Goal: Task Accomplishment & Management: Manage account settings

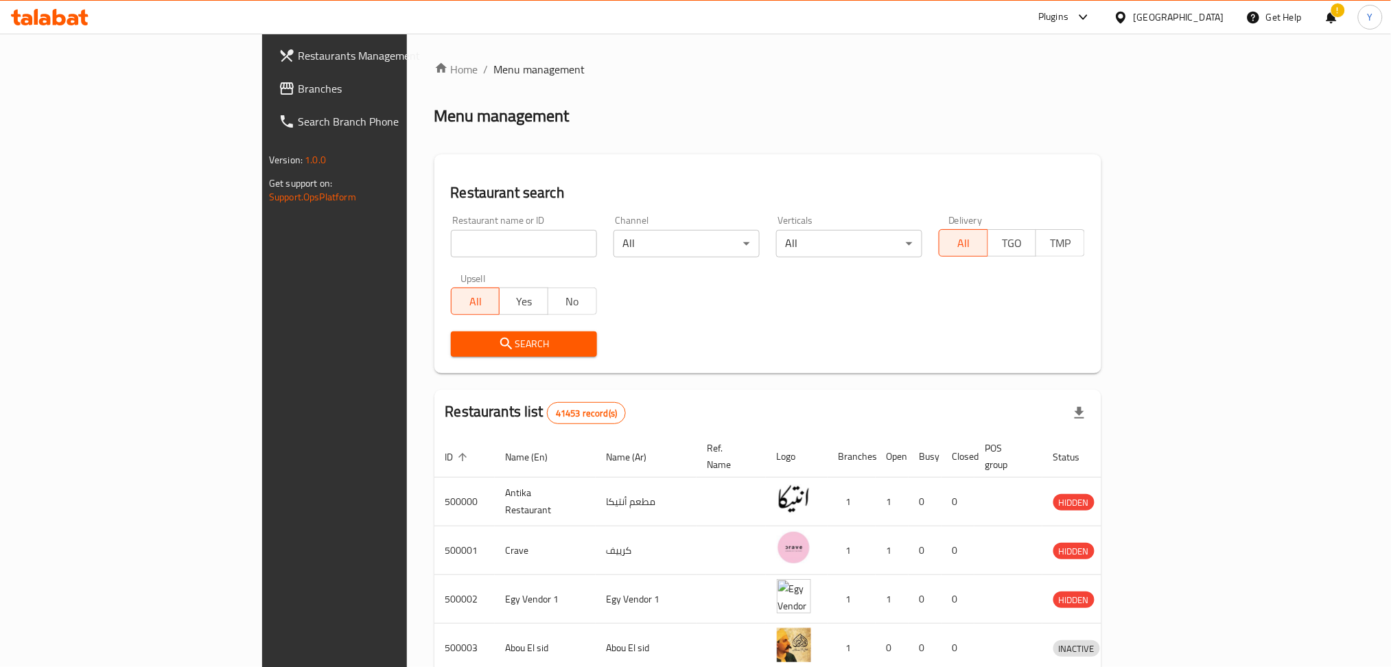
click at [451, 242] on input "search" at bounding box center [524, 243] width 146 height 27
paste input "501126"
type input "501126"
click at [462, 347] on span "Search" at bounding box center [524, 344] width 124 height 17
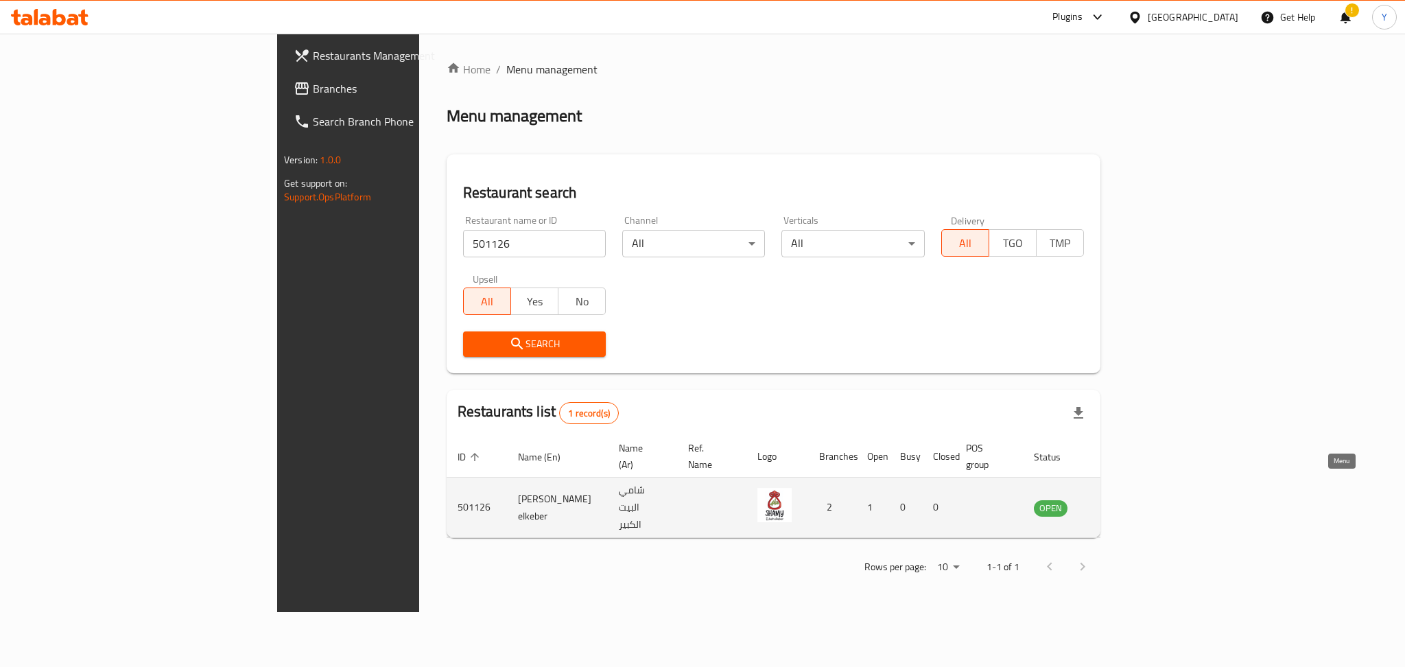
click at [1120, 506] on icon "enhanced table" at bounding box center [1117, 508] width 5 height 5
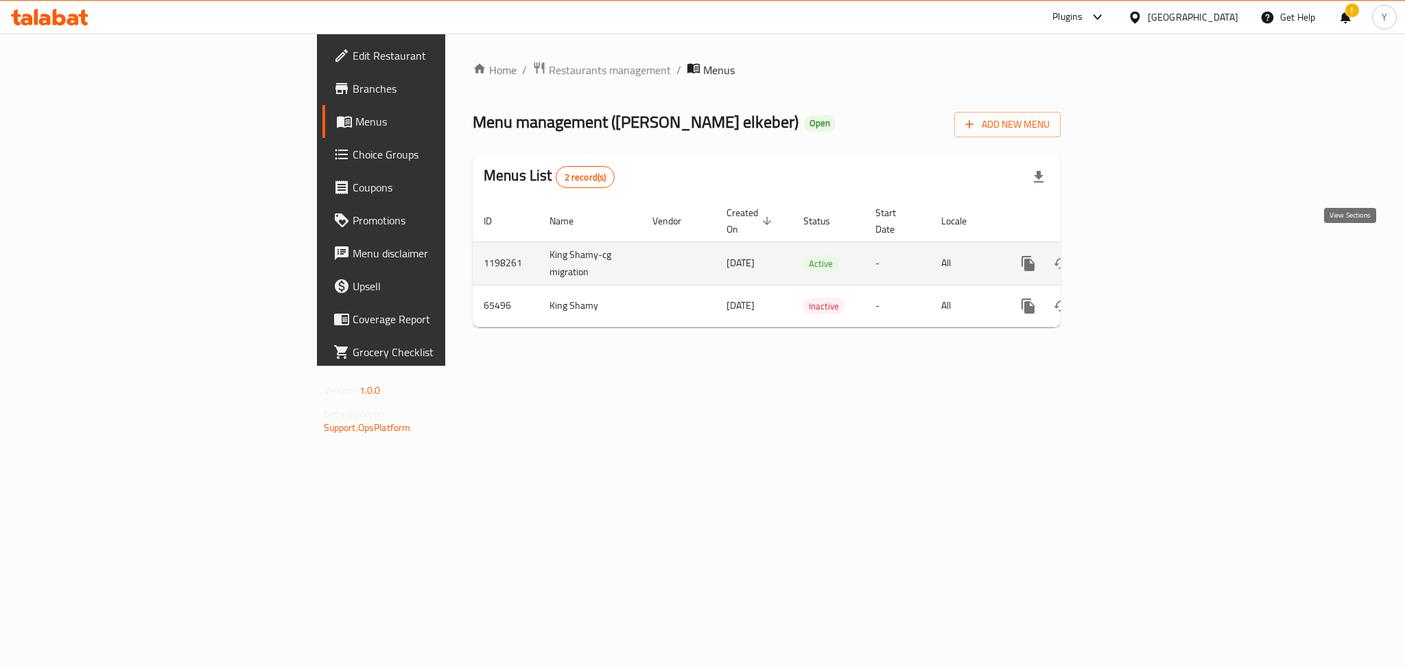
click at [1136, 255] on icon "enhanced table" at bounding box center [1127, 263] width 16 height 16
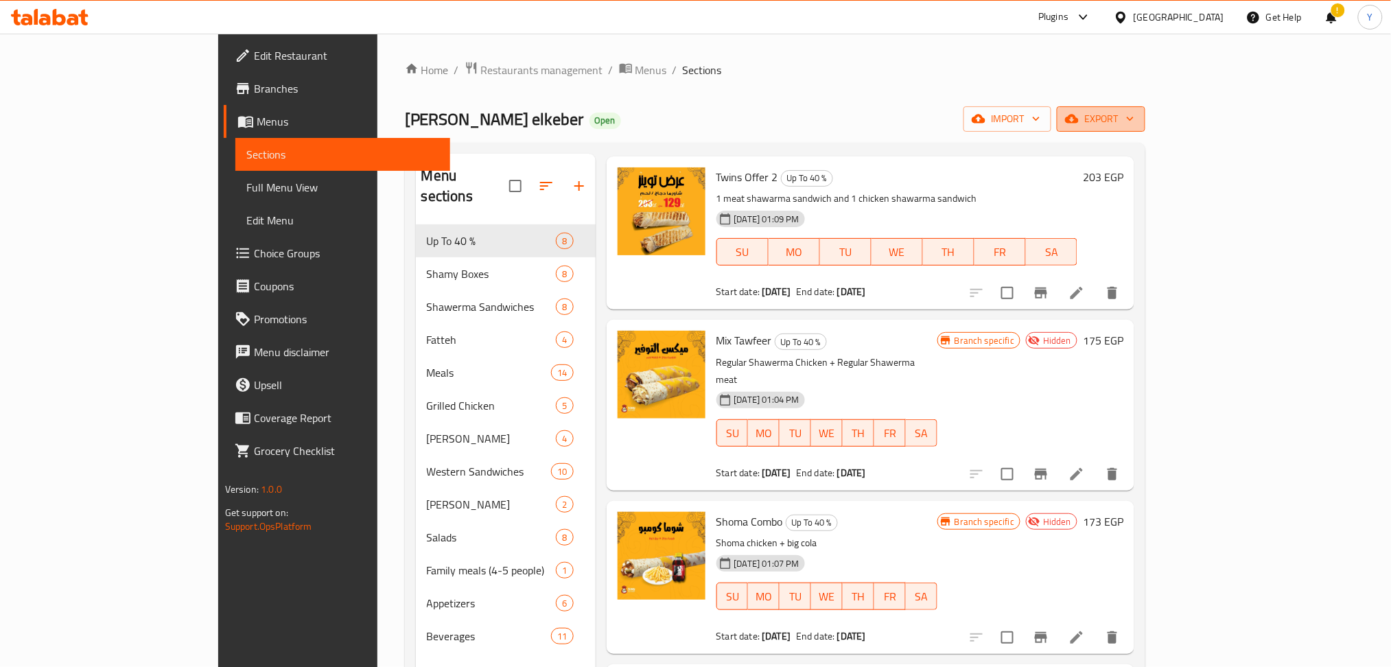
click at [1134, 121] on span "export" at bounding box center [1101, 118] width 67 height 17
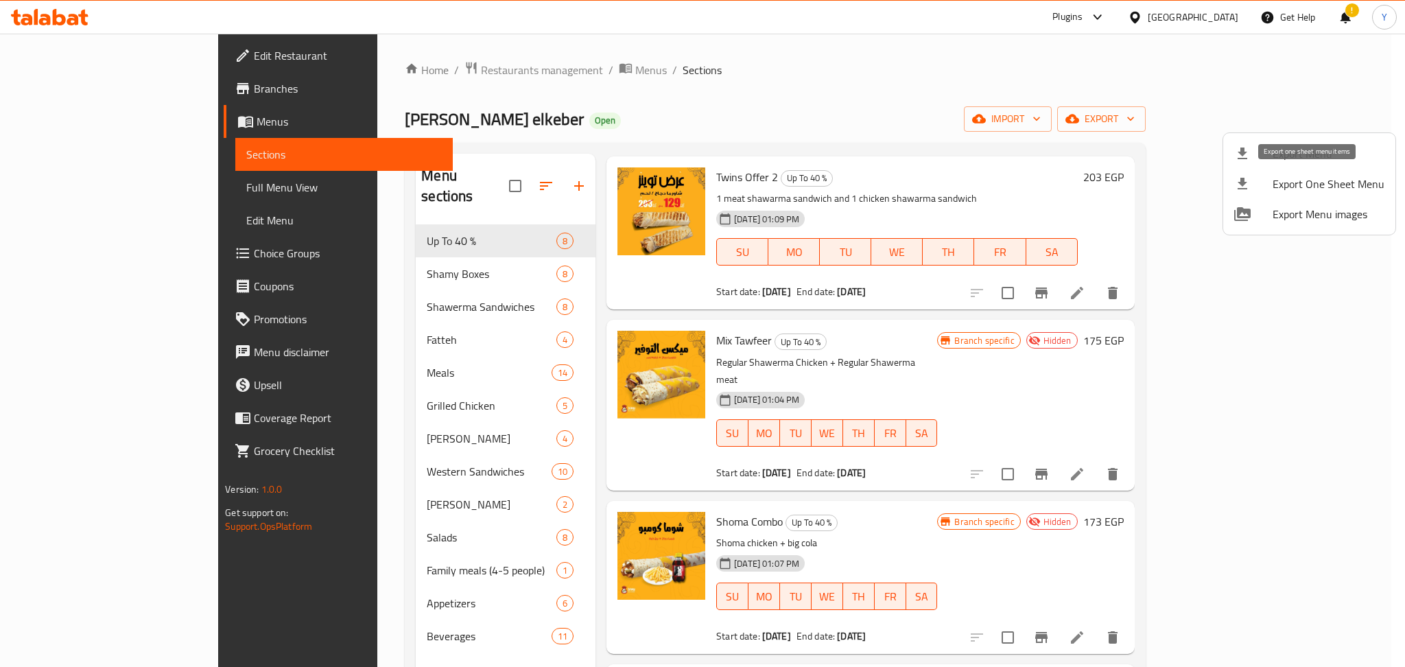
click at [1285, 151] on span "Export Menu" at bounding box center [1329, 153] width 112 height 16
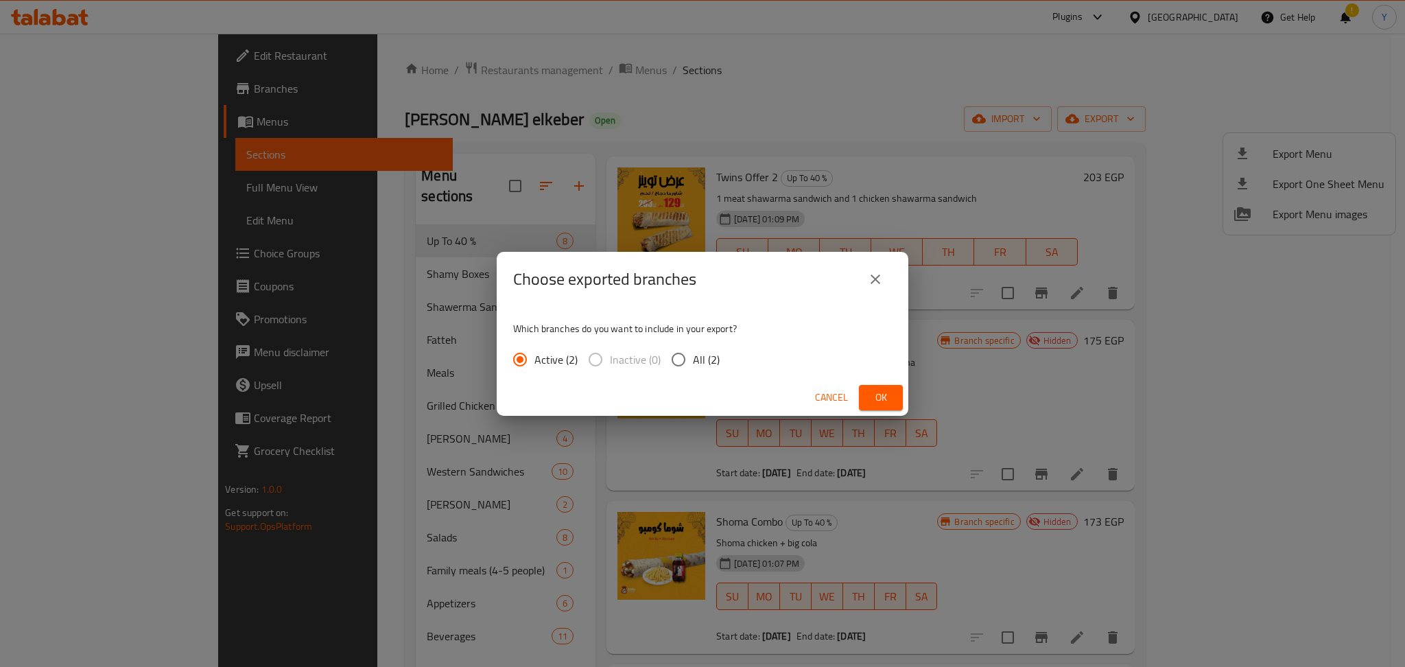
drag, startPoint x: 686, startPoint y: 358, endPoint x: 785, endPoint y: 368, distance: 99.4
click at [692, 358] on label "All (2)" at bounding box center [692, 359] width 56 height 29
click at [692, 358] on input "All (2)" at bounding box center [678, 359] width 29 height 29
radio input "true"
click at [876, 395] on span "Ok" at bounding box center [881, 397] width 22 height 17
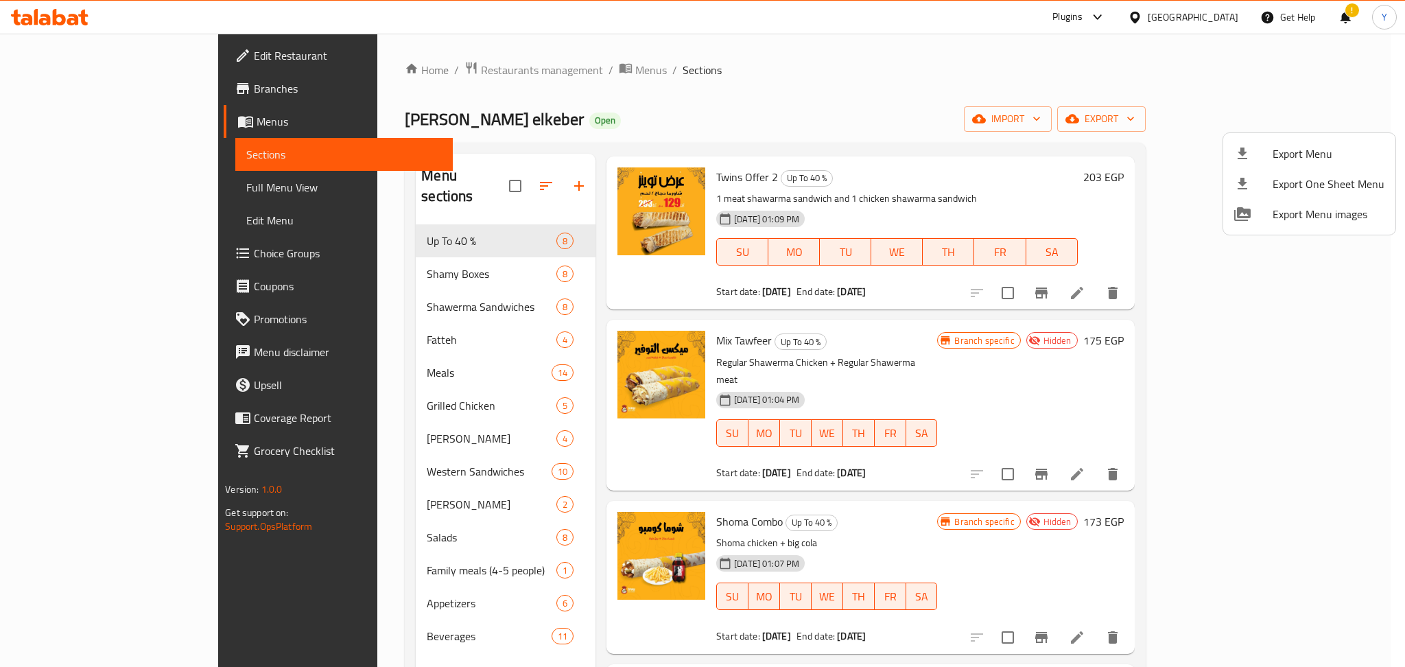
click at [942, 353] on div at bounding box center [702, 333] width 1405 height 667
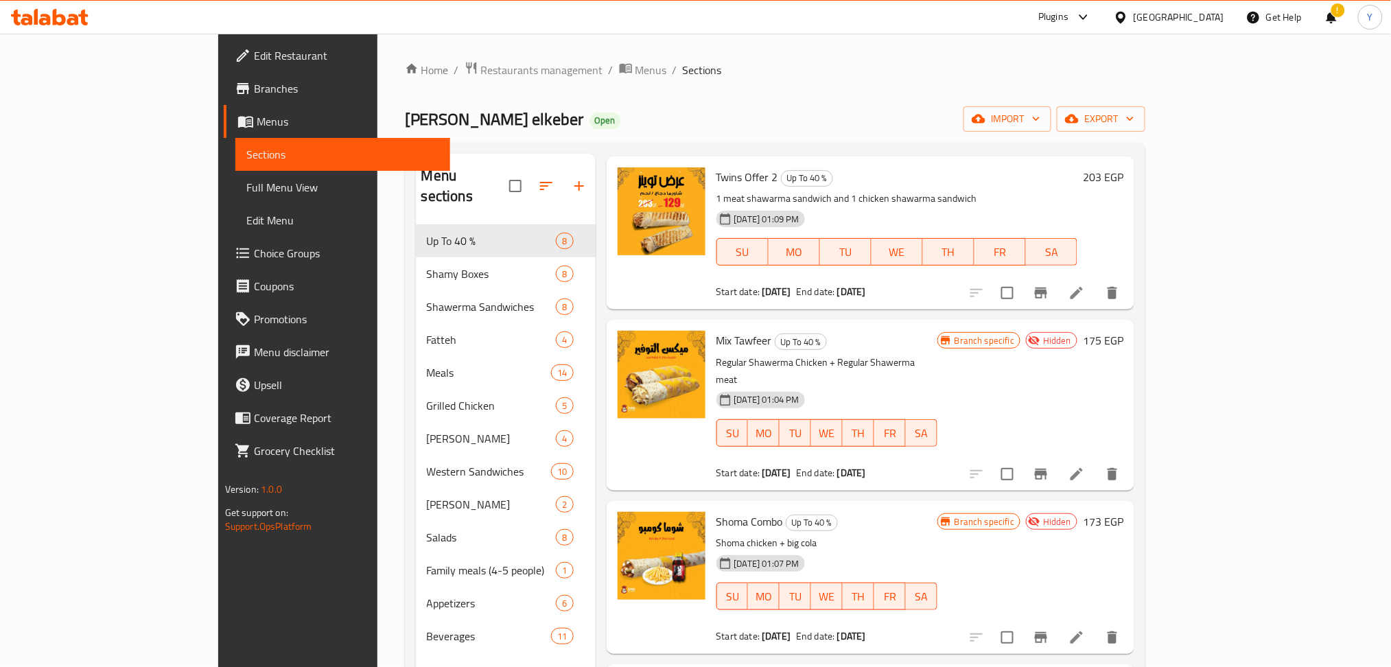
click at [942, 353] on div "Mix Tawfeer Up To 40 % Regular Shawerma Chicken + Regular Shawerma meat [DATE] …" at bounding box center [827, 404] width 232 height 159
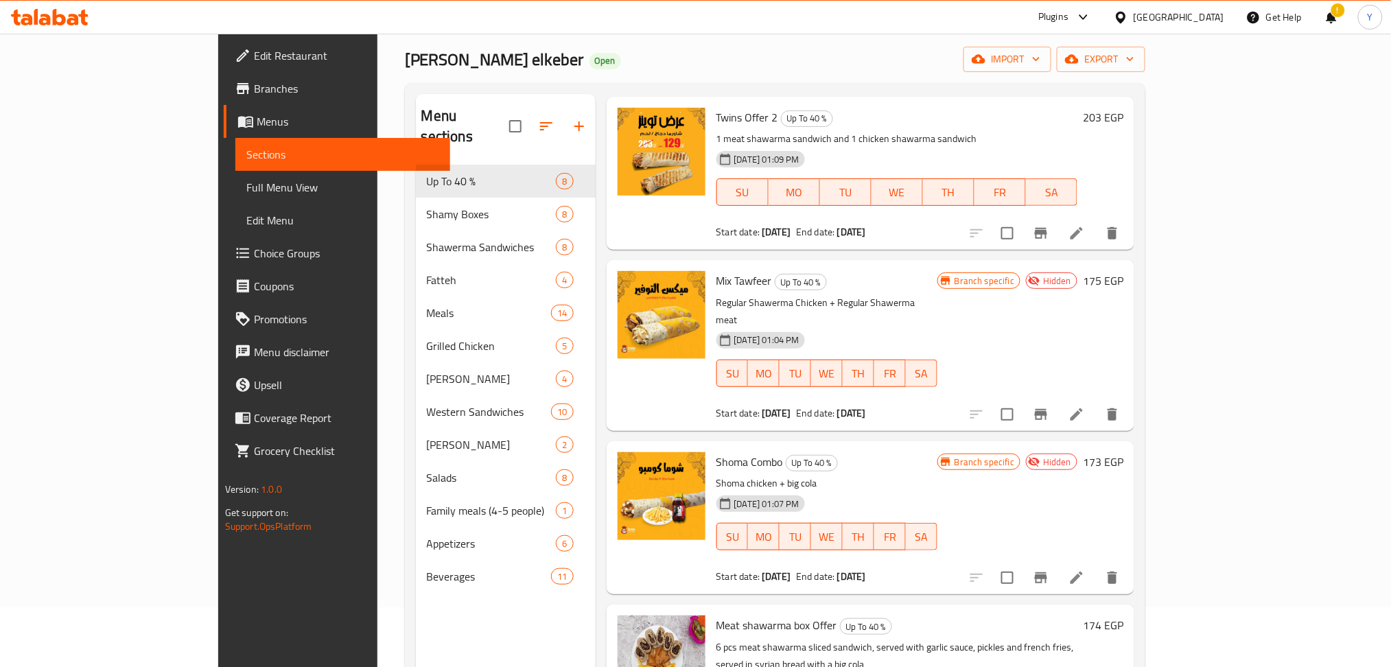
scroll to position [143, 0]
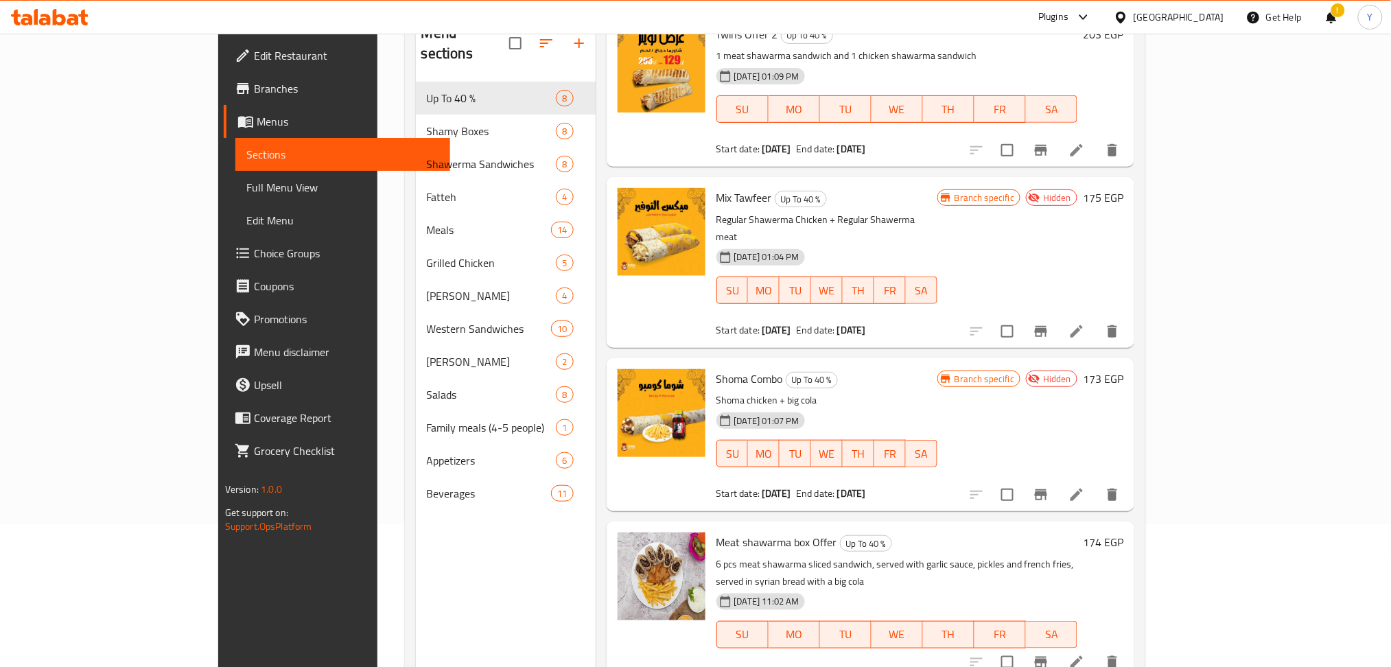
drag, startPoint x: 1276, startPoint y: 230, endPoint x: 1283, endPoint y: 225, distance: 8.9
click at [1123, 230] on div "Branch specific Hidden 175 EGP" at bounding box center [1030, 262] width 186 height 148
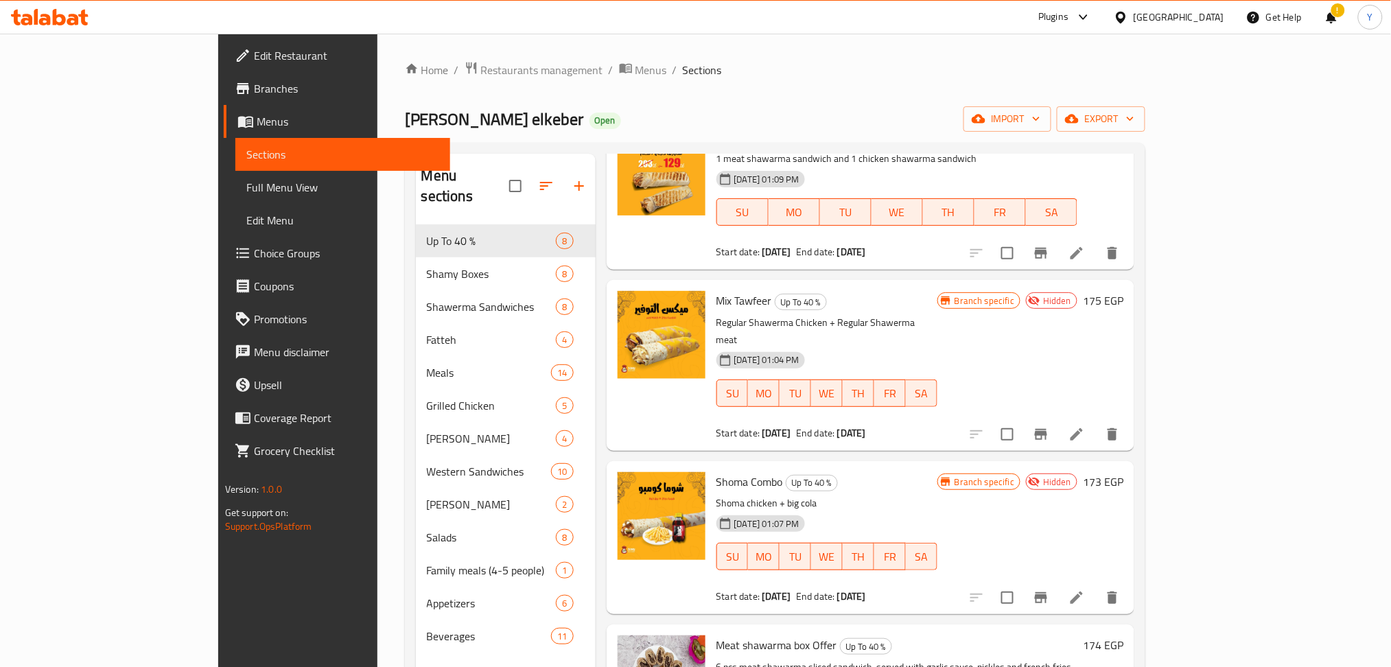
scroll to position [0, 0]
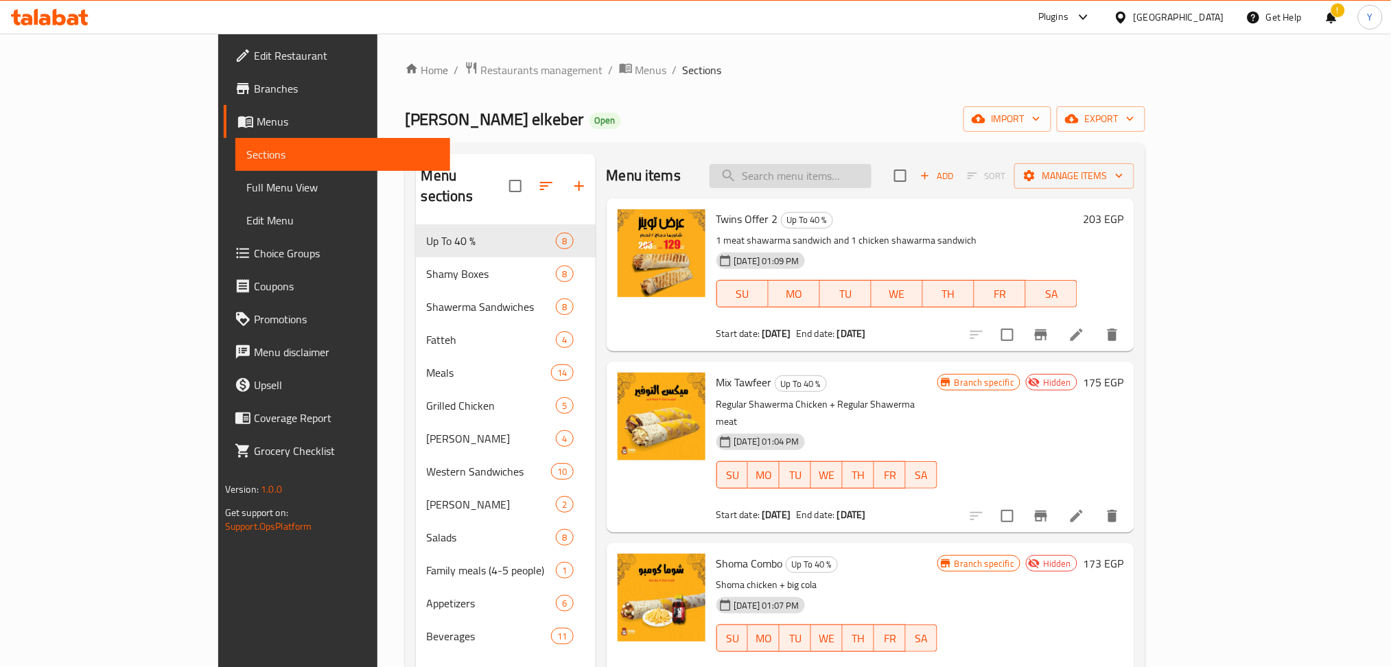
click at [844, 171] on input "search" at bounding box center [791, 176] width 162 height 24
click at [843, 183] on input "search" at bounding box center [791, 176] width 162 height 24
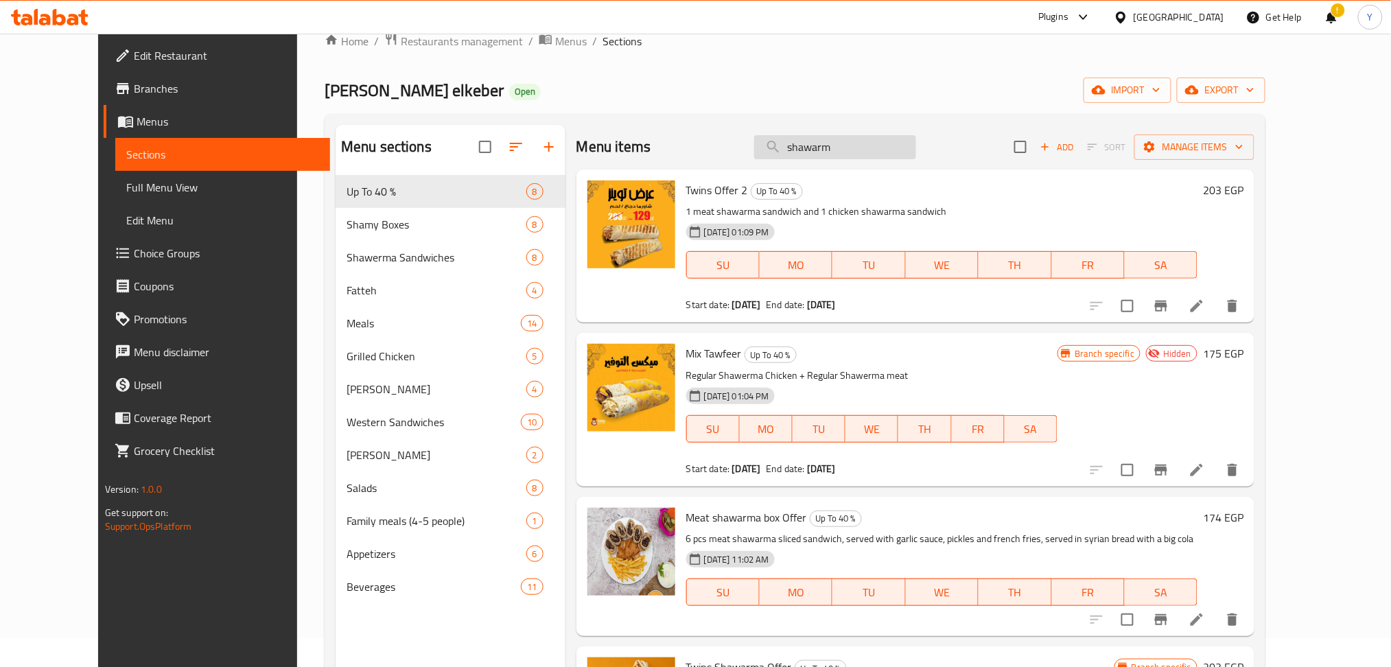
type input "shawarma"
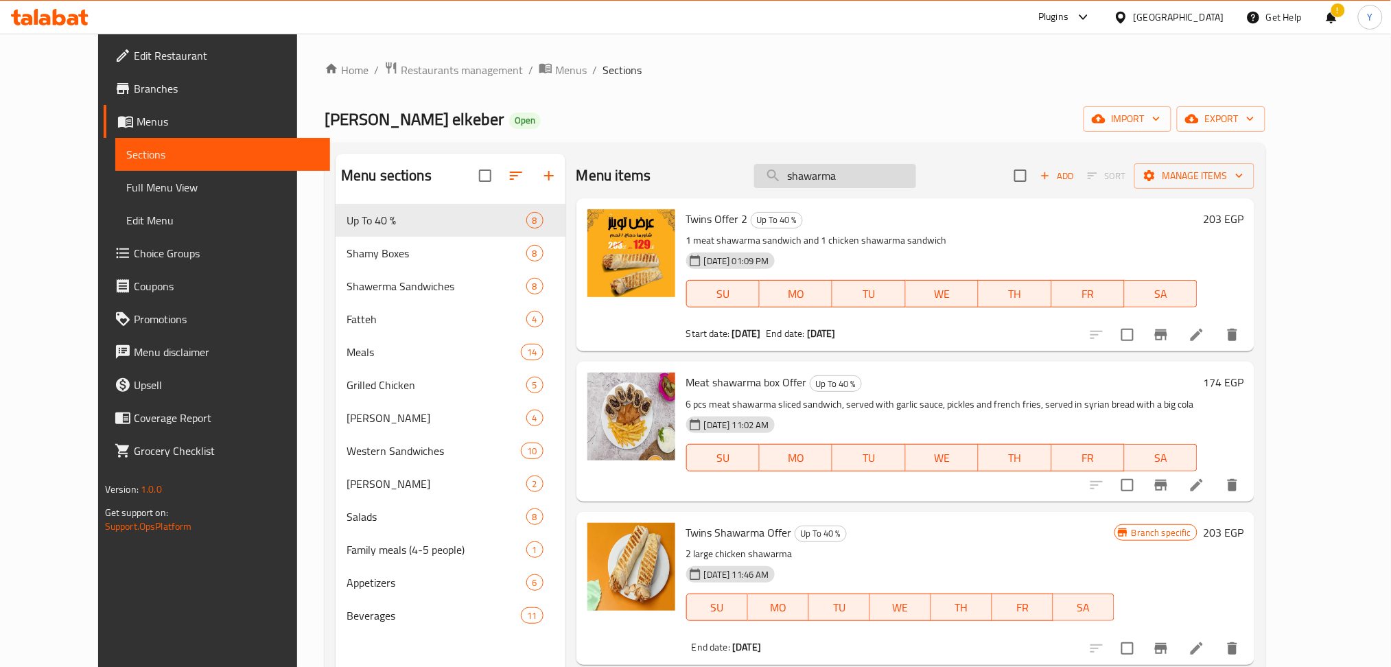
drag, startPoint x: 898, startPoint y: 164, endPoint x: 784, endPoint y: 165, distance: 114.6
click at [784, 165] on input "shawarma" at bounding box center [835, 176] width 162 height 24
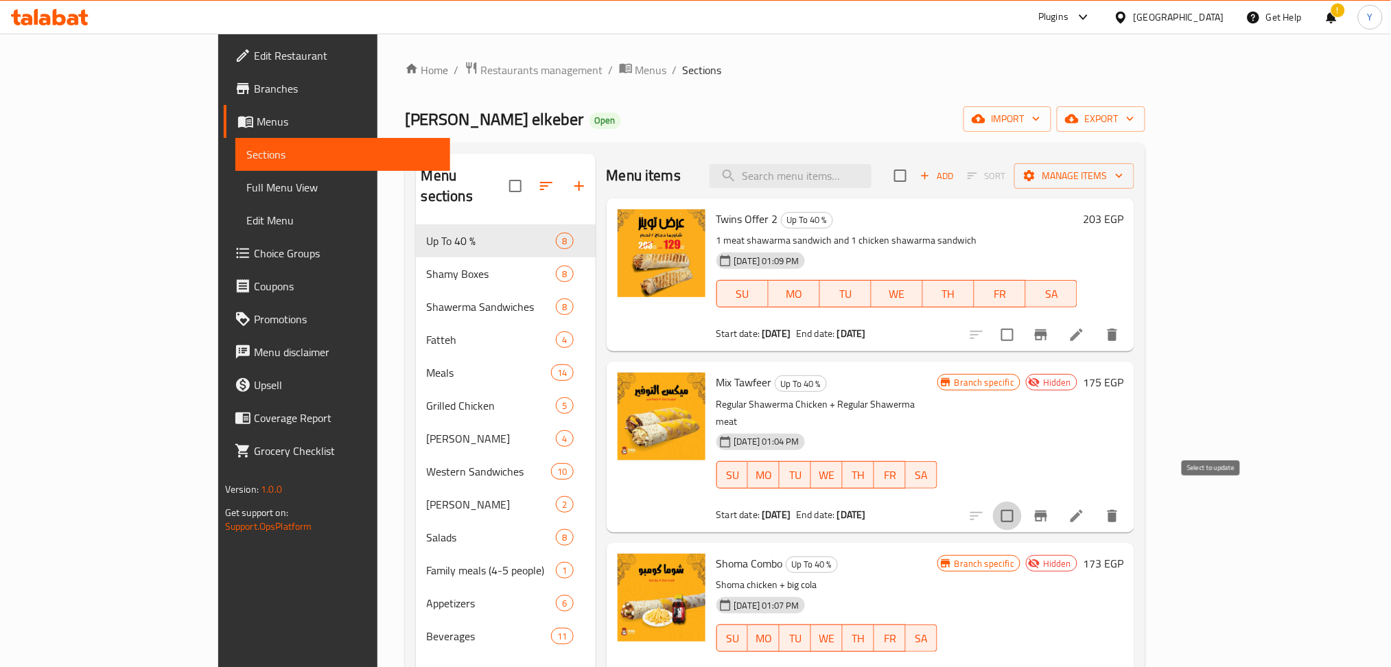
drag, startPoint x: 1209, startPoint y: 504, endPoint x: 1298, endPoint y: 460, distance: 99.7
click at [1022, 503] on input "checkbox" at bounding box center [1007, 516] width 29 height 29
checkbox input "true"
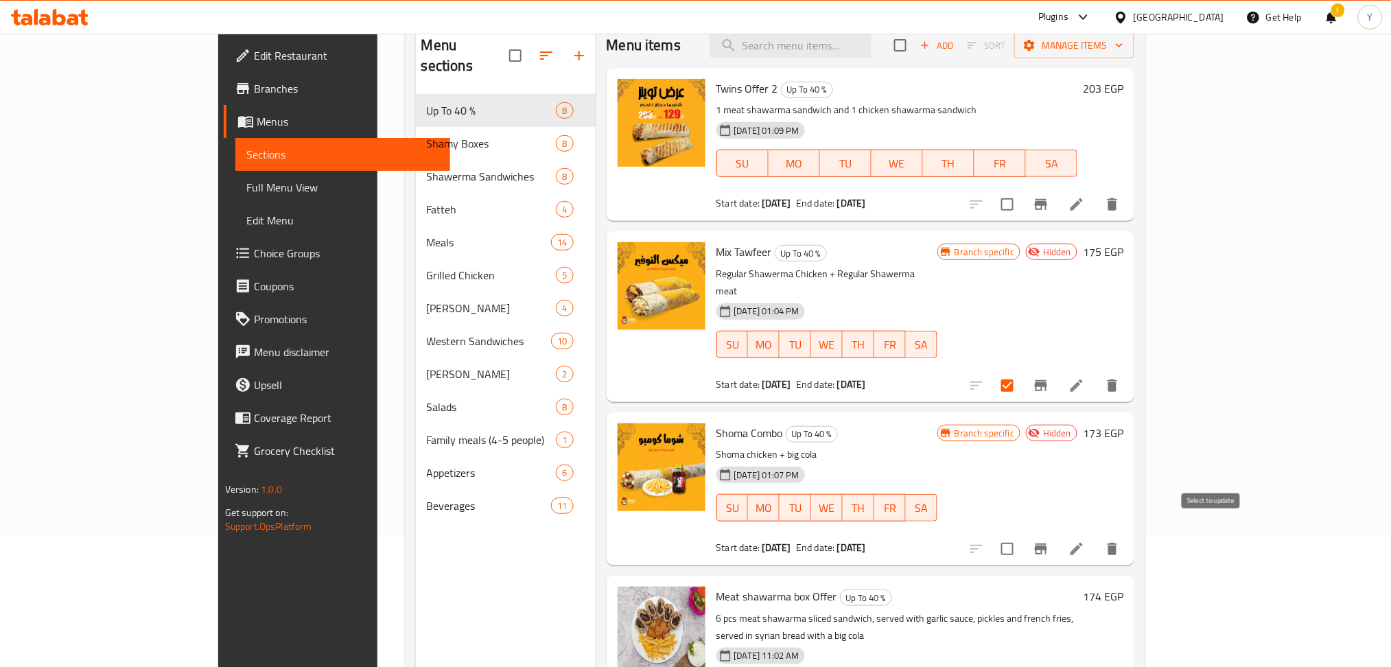
click at [1022, 538] on input "checkbox" at bounding box center [1007, 549] width 29 height 29
checkbox input "true"
click at [1123, 45] on span "Manage items" at bounding box center [1074, 45] width 98 height 17
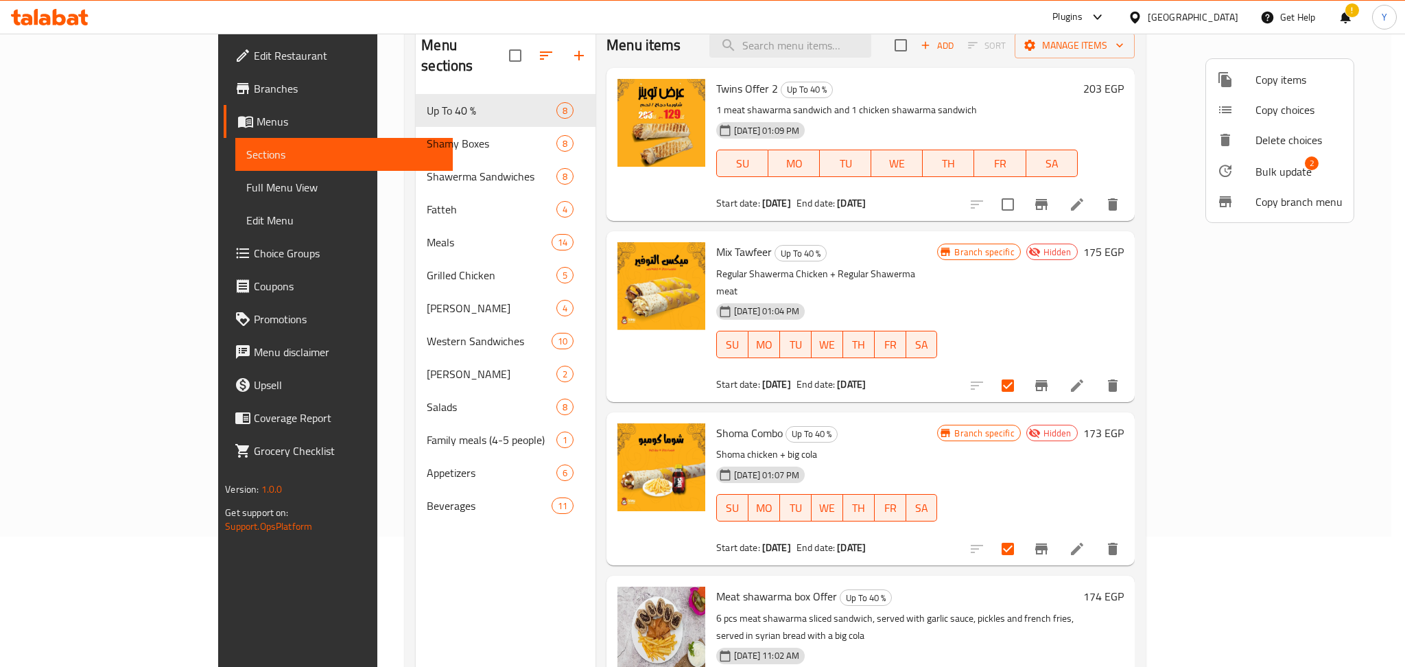
click at [1274, 170] on span "Bulk update" at bounding box center [1284, 171] width 56 height 16
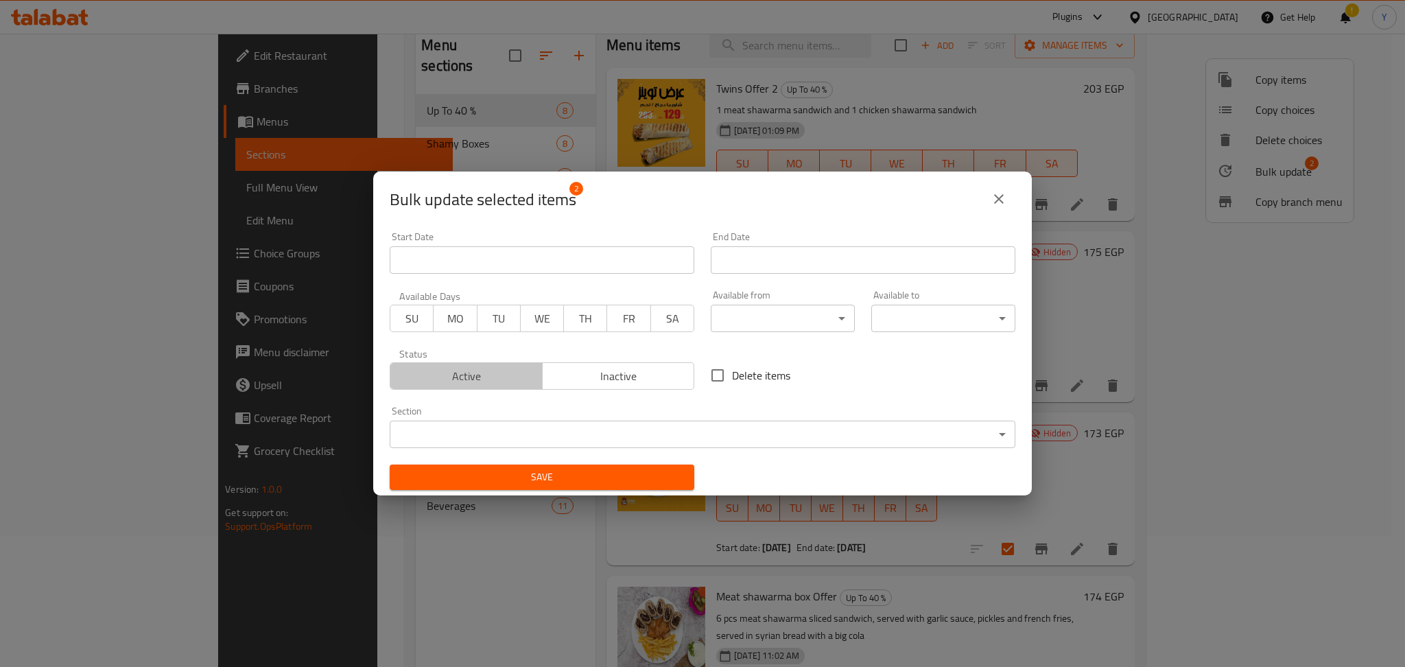
click at [528, 376] on span "Active" at bounding box center [466, 376] width 141 height 20
click at [566, 475] on span "Save" at bounding box center [542, 477] width 283 height 17
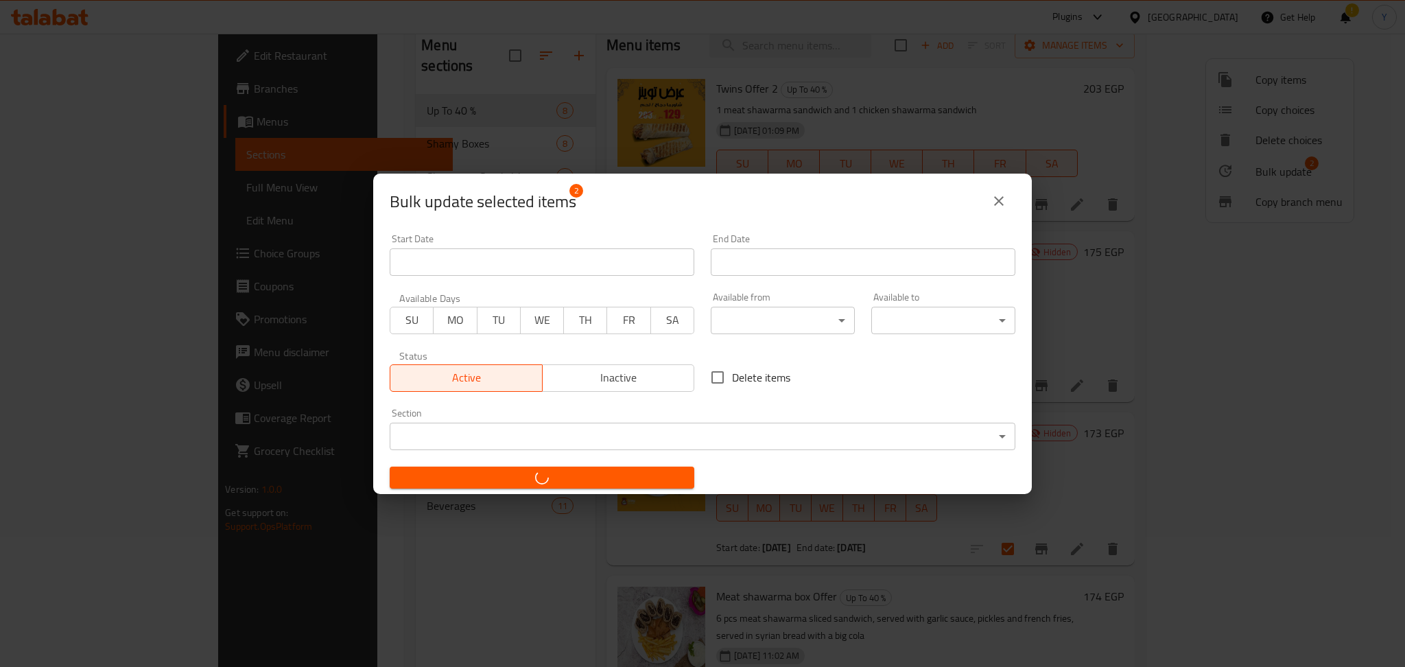
checkbox input "false"
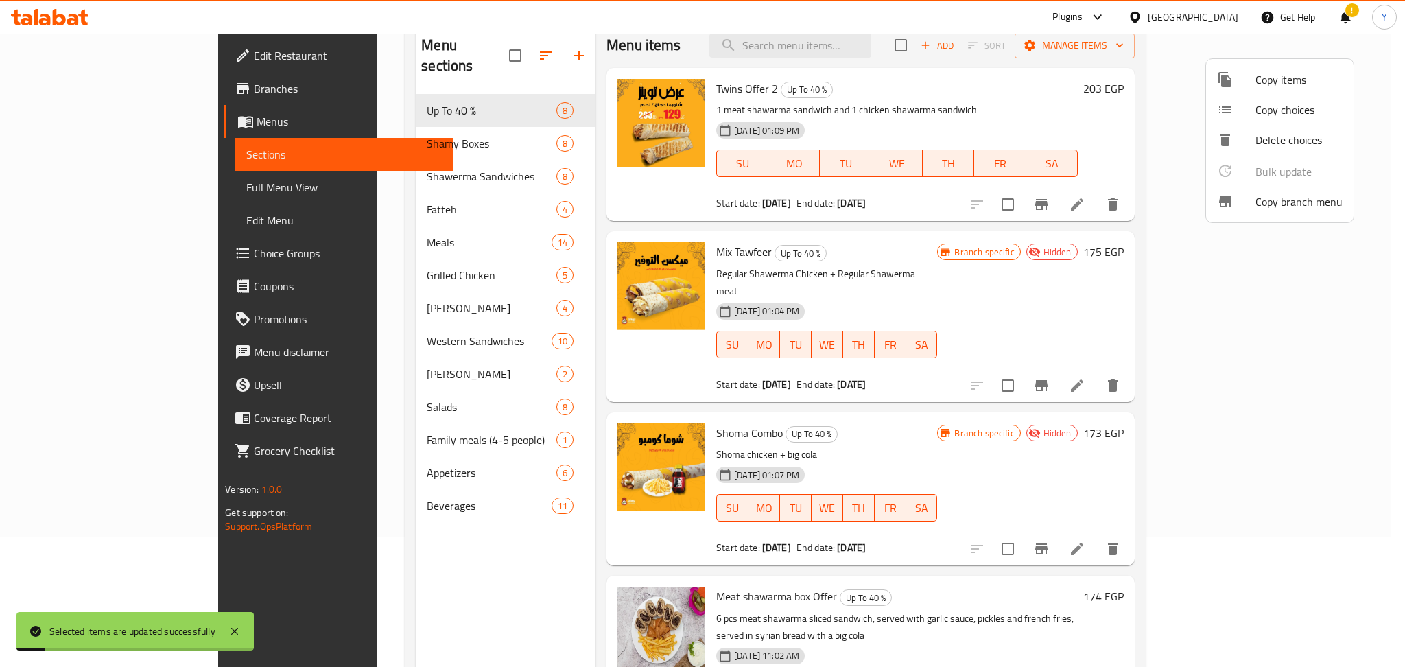
click at [1090, 264] on div at bounding box center [702, 333] width 1405 height 667
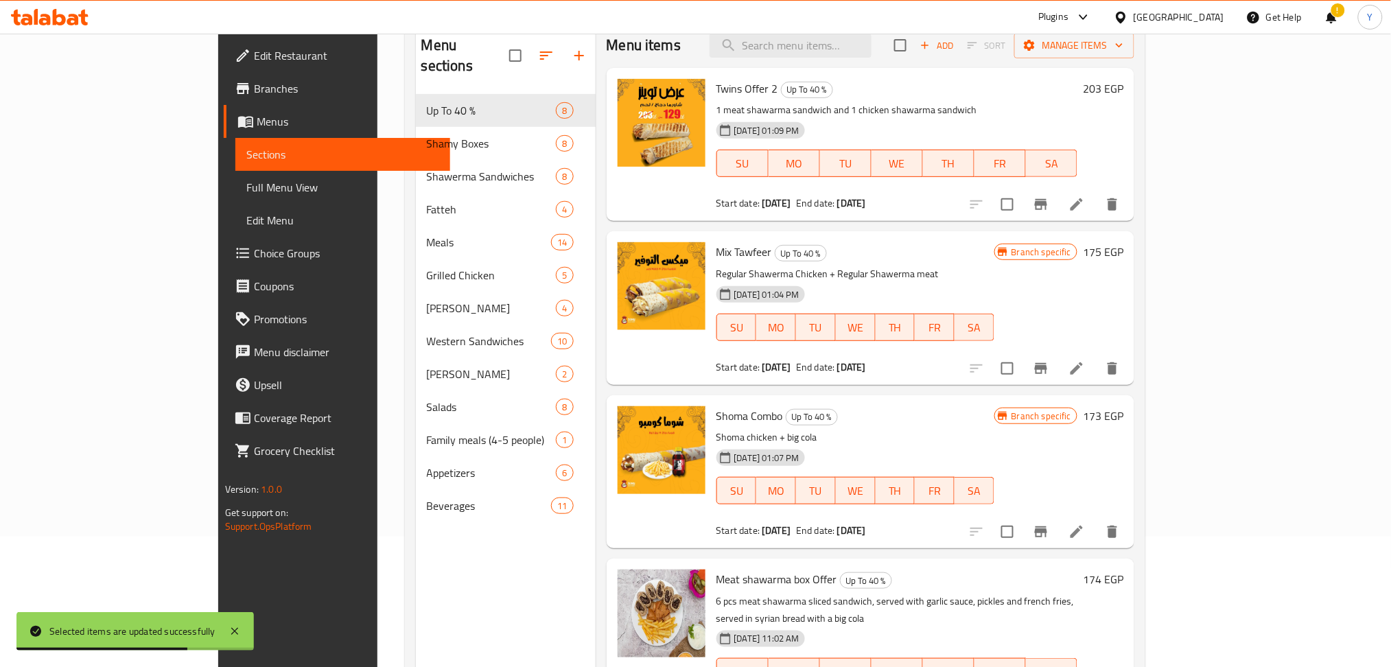
click at [235, 196] on link "Full Menu View" at bounding box center [342, 187] width 215 height 33
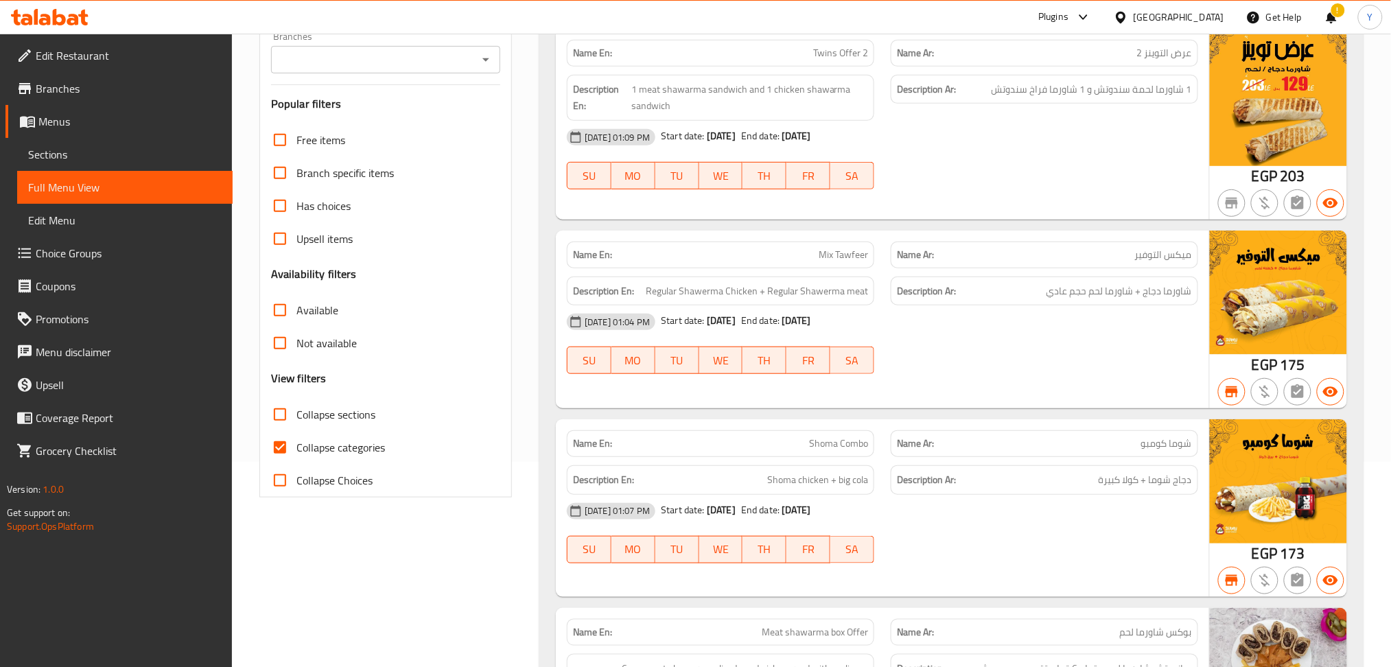
scroll to position [130, 0]
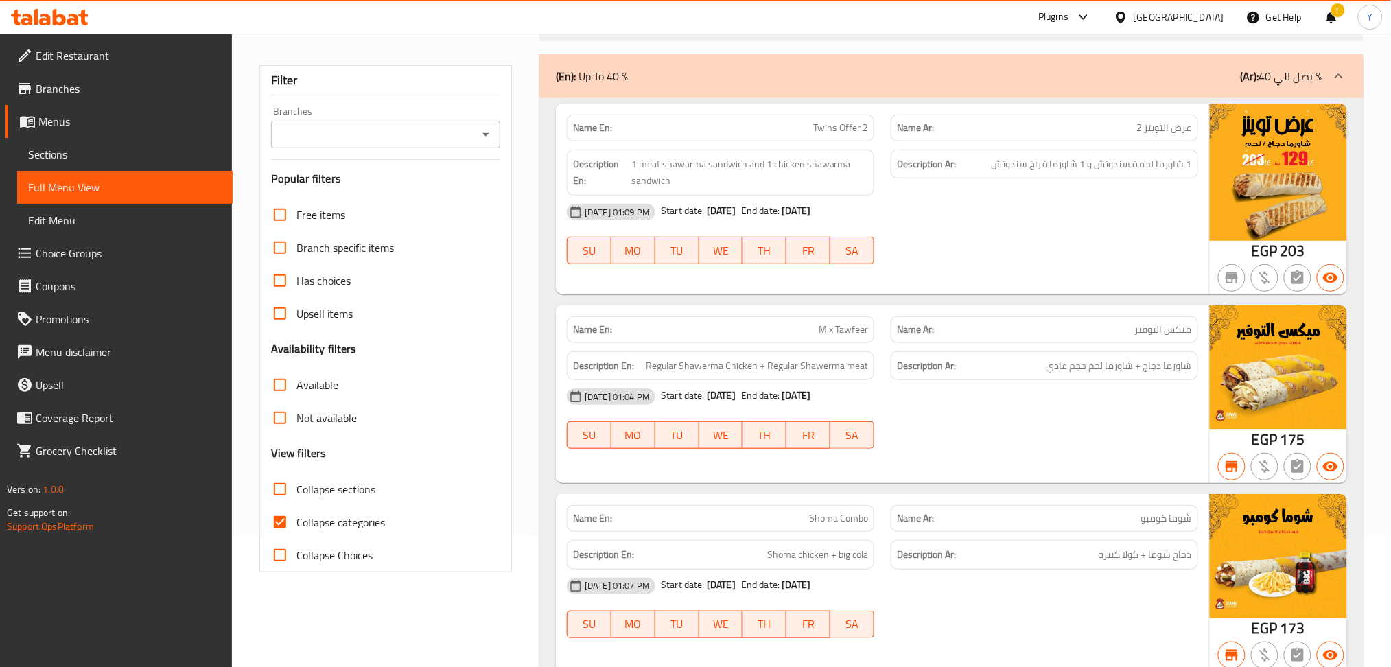
click at [282, 519] on input "Collapse categories" at bounding box center [280, 522] width 33 height 33
checkbox input "false"
click at [279, 491] on input "Collapse sections" at bounding box center [280, 489] width 33 height 33
checkbox input "true"
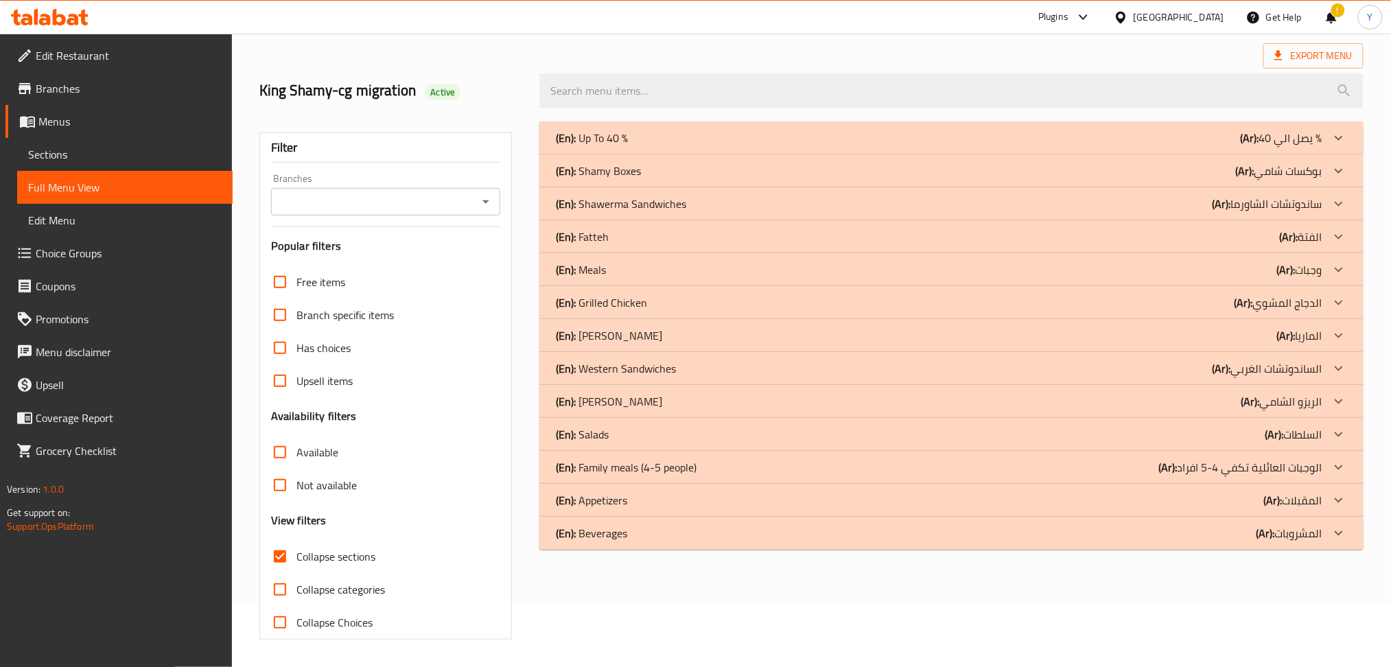
scroll to position [63, 0]
click at [1270, 138] on p "(Ar): يصل الي 40 %" at bounding box center [1282, 138] width 82 height 16
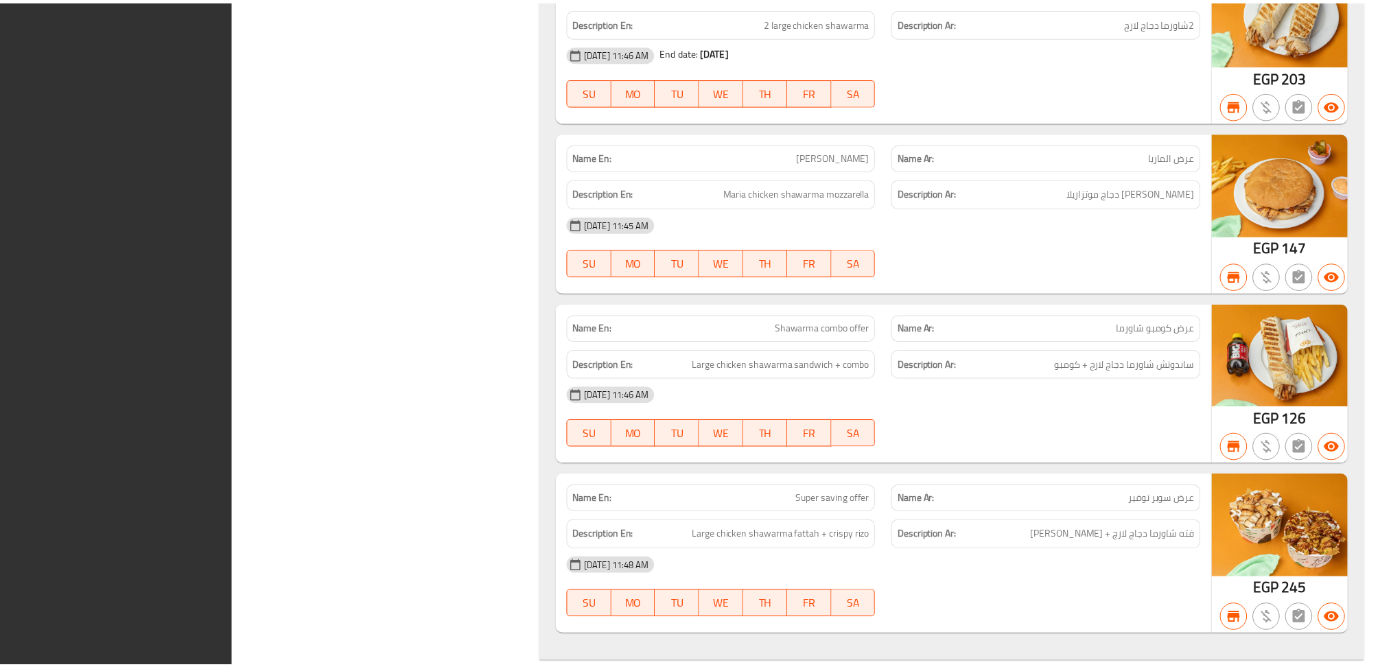
scroll to position [1487, 0]
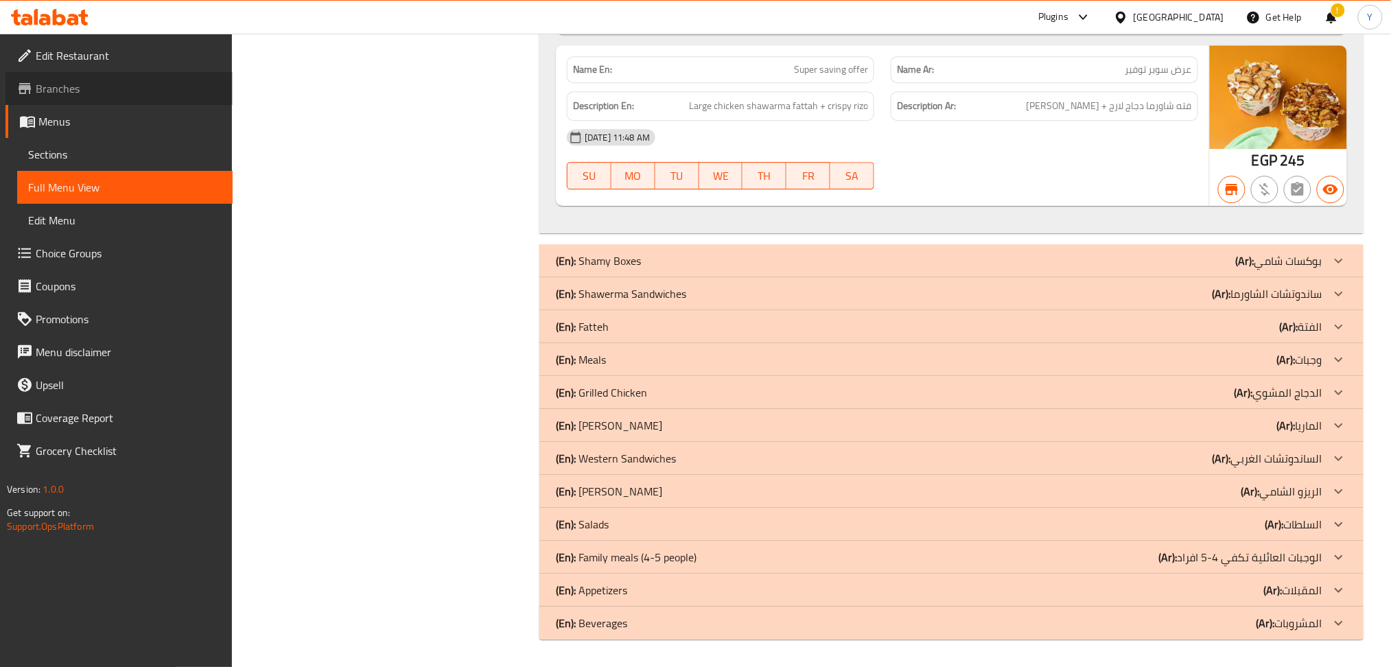
click at [102, 101] on link "Branches" at bounding box center [118, 88] width 227 height 33
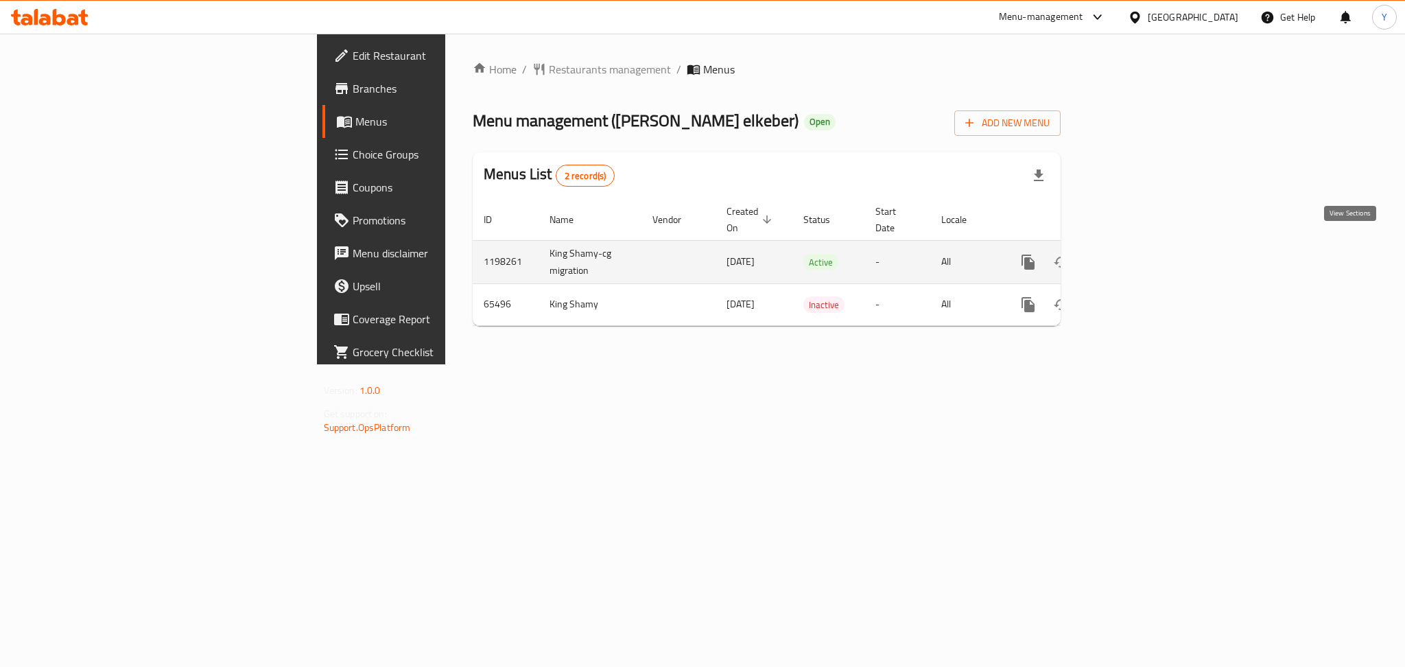
click at [1134, 256] on icon "enhanced table" at bounding box center [1127, 262] width 12 height 12
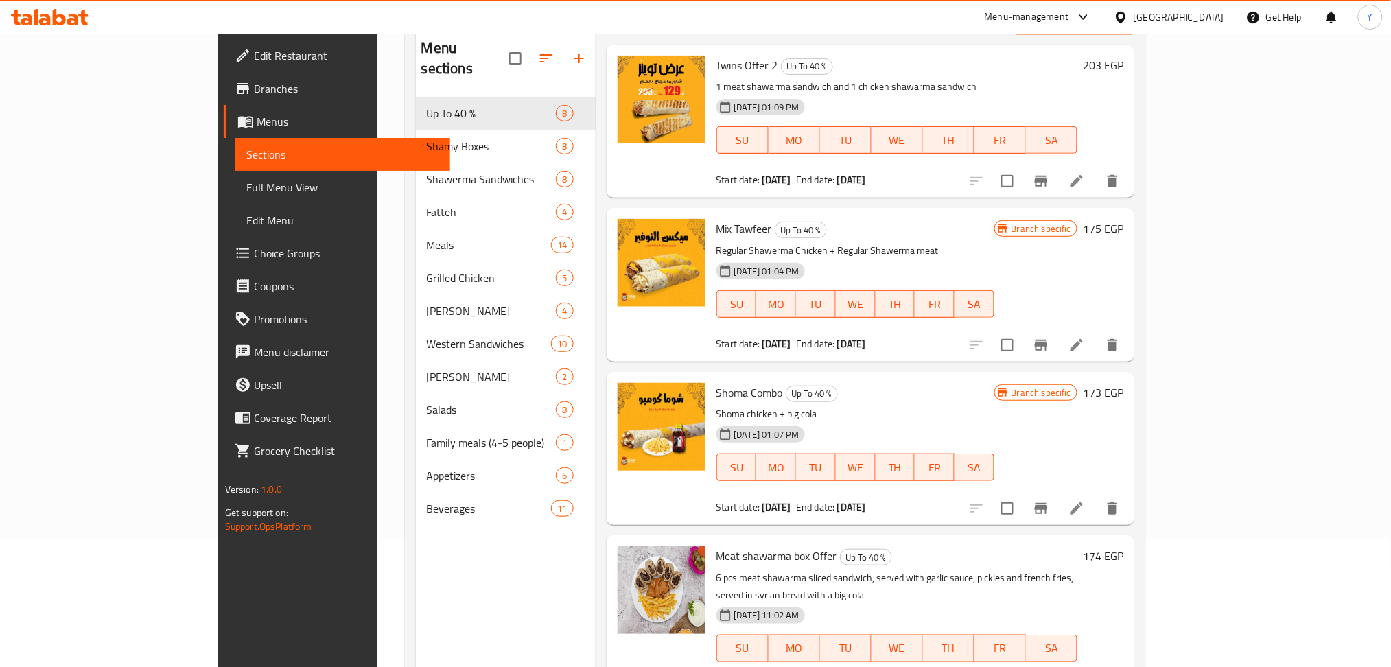
scroll to position [27, 0]
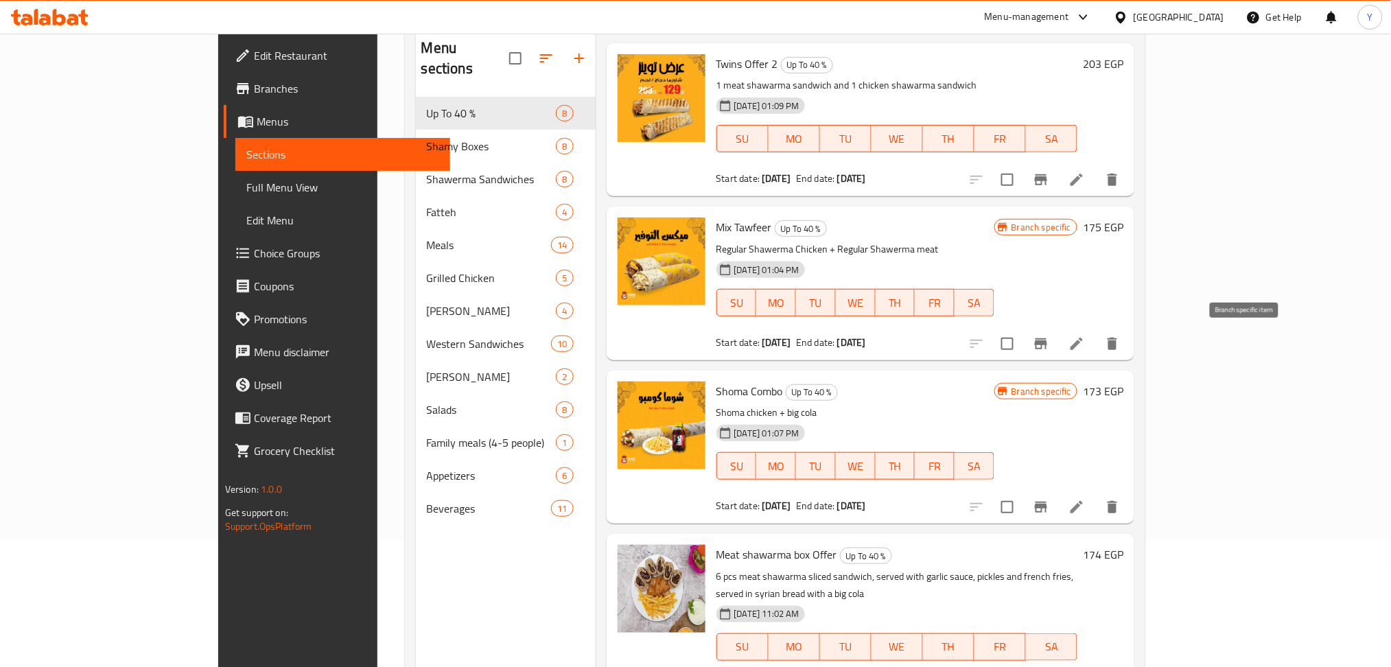
click at [1049, 349] on icon "Branch-specific-item" at bounding box center [1041, 344] width 16 height 16
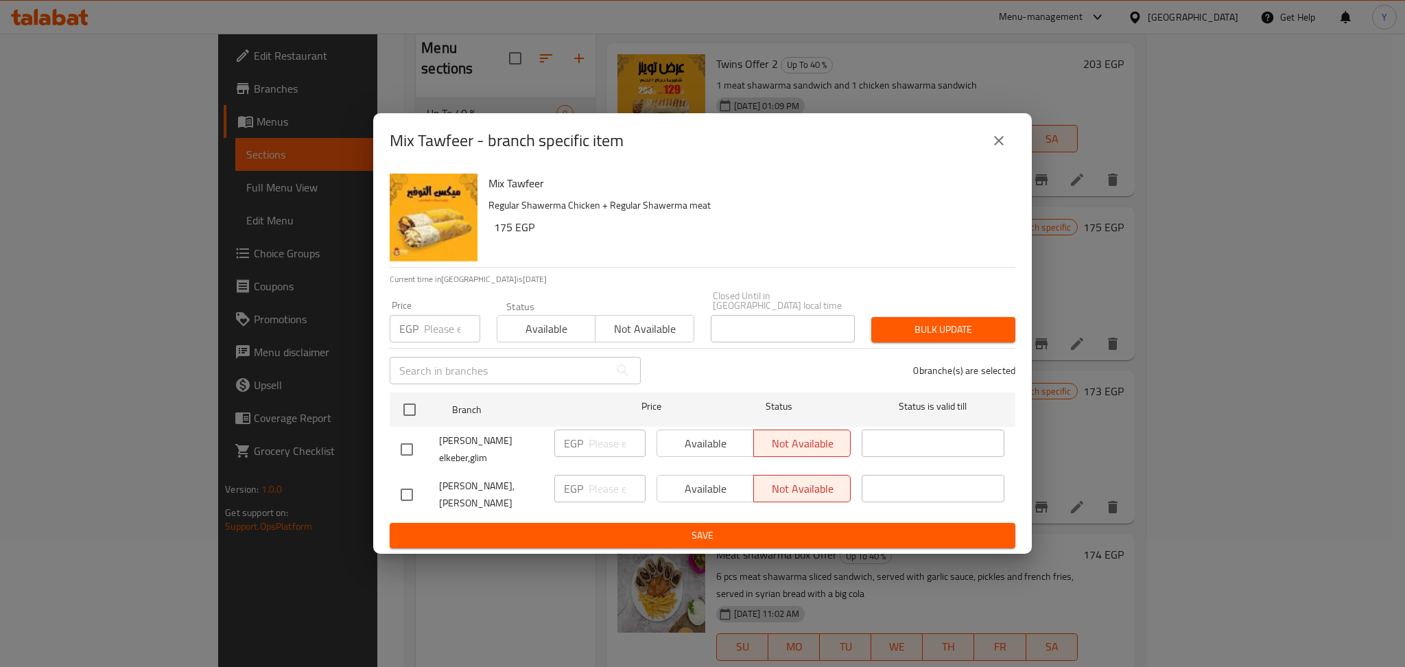
click at [407, 435] on input "checkbox" at bounding box center [407, 449] width 29 height 29
checkbox input "true"
click at [402, 469] on div "Shamy Elbait Elkeber, Semouha - Victor Emanouil" at bounding box center [472, 494] width 154 height 51
drag, startPoint x: 405, startPoint y: 478, endPoint x: 413, endPoint y: 479, distance: 8.3
click at [407, 480] on input "checkbox" at bounding box center [407, 494] width 29 height 29
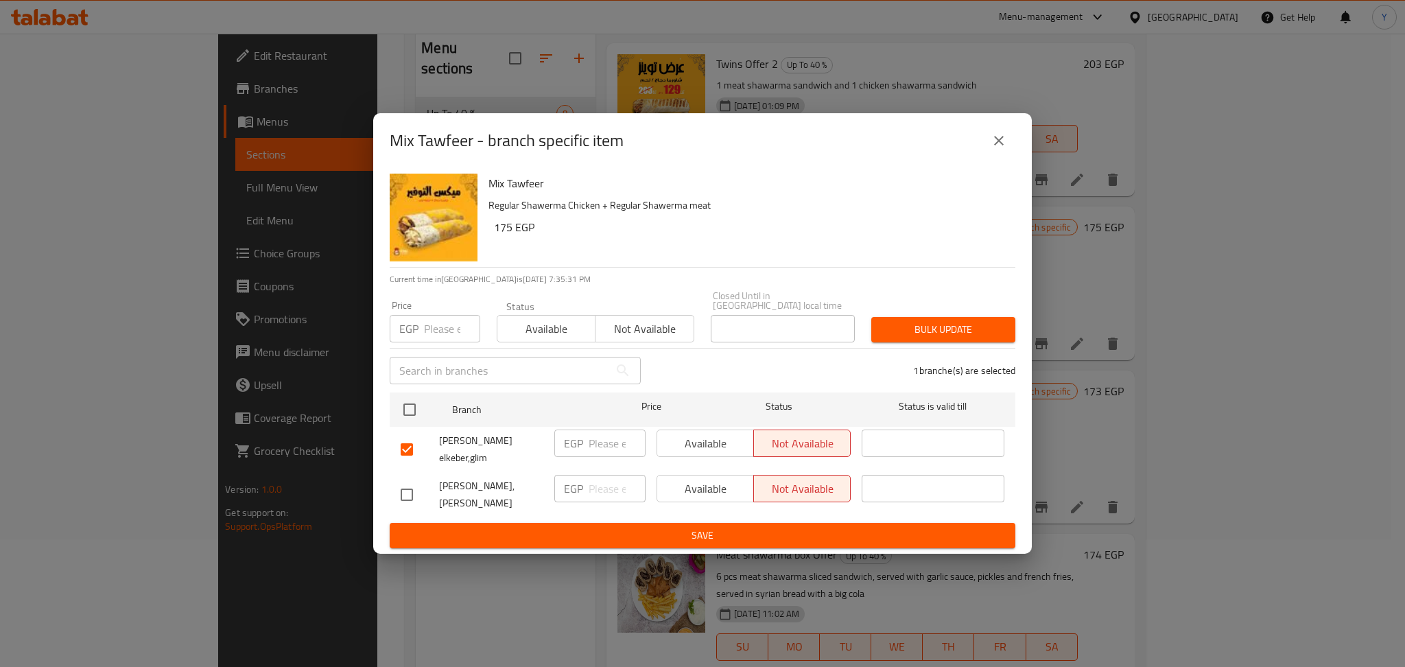
checkbox input "true"
click at [670, 442] on span "Available" at bounding box center [706, 444] width 86 height 20
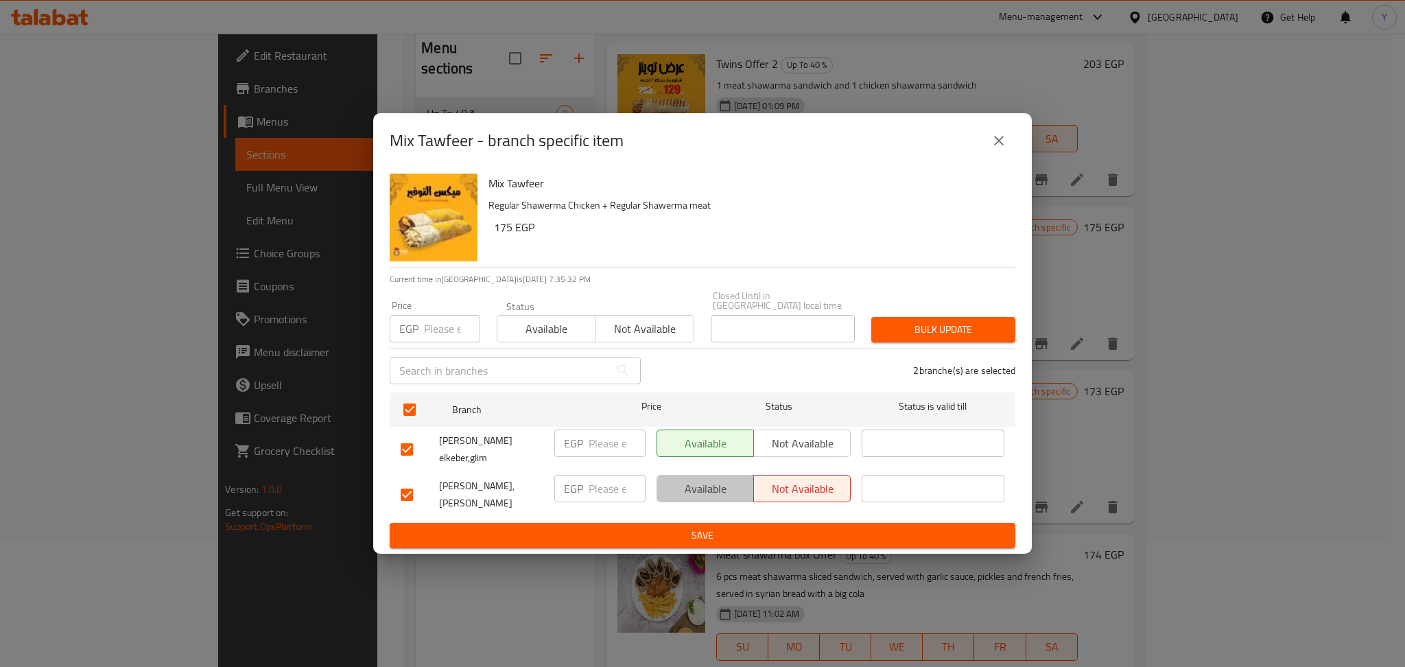
click at [683, 479] on span "Available" at bounding box center [706, 489] width 86 height 20
click at [557, 319] on span "Available" at bounding box center [546, 329] width 87 height 20
click at [969, 325] on span "Bulk update" at bounding box center [943, 329] width 122 height 17
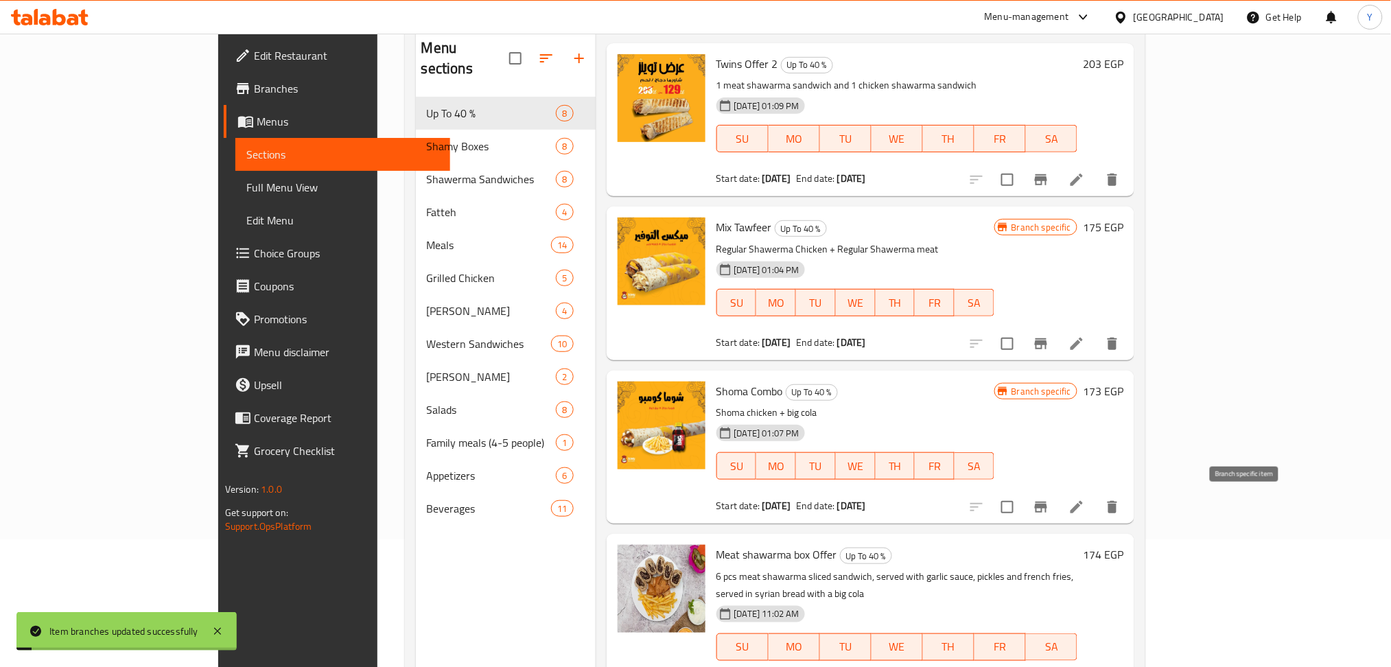
click at [1049, 504] on icon "Branch-specific-item" at bounding box center [1041, 507] width 16 height 16
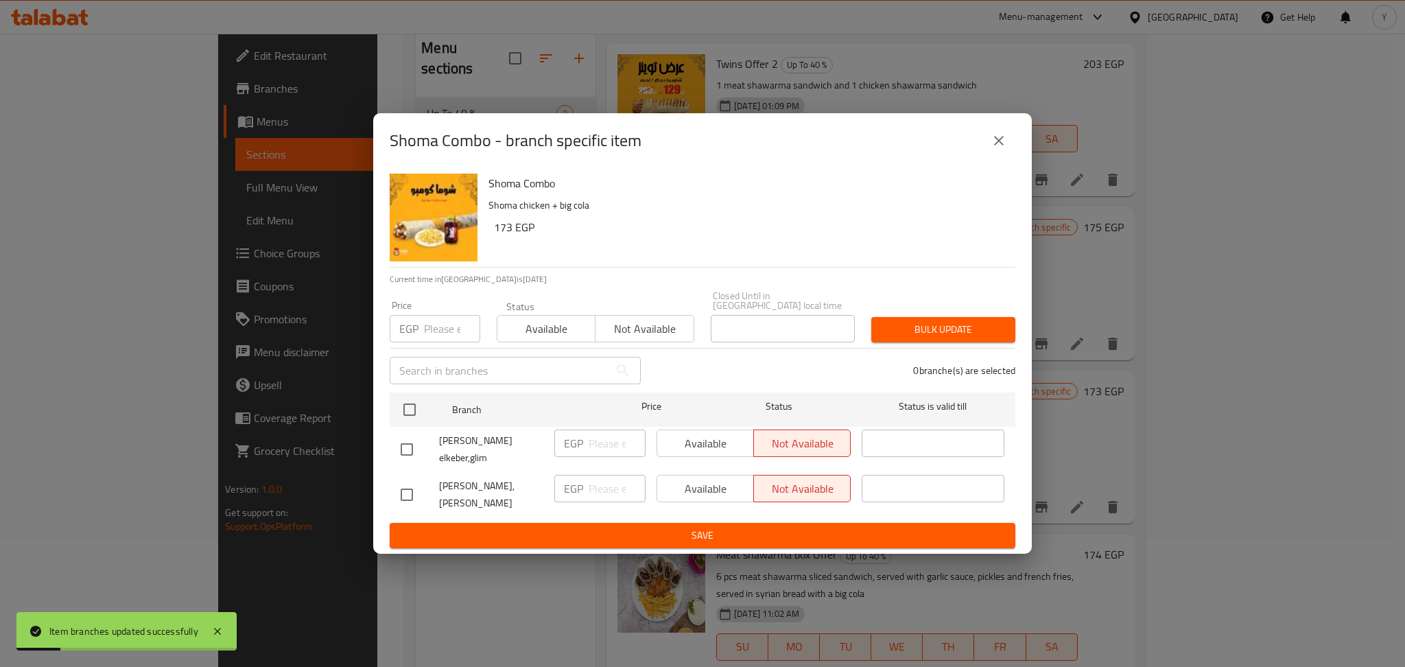
click at [407, 439] on input "checkbox" at bounding box center [407, 449] width 29 height 29
checkbox input "true"
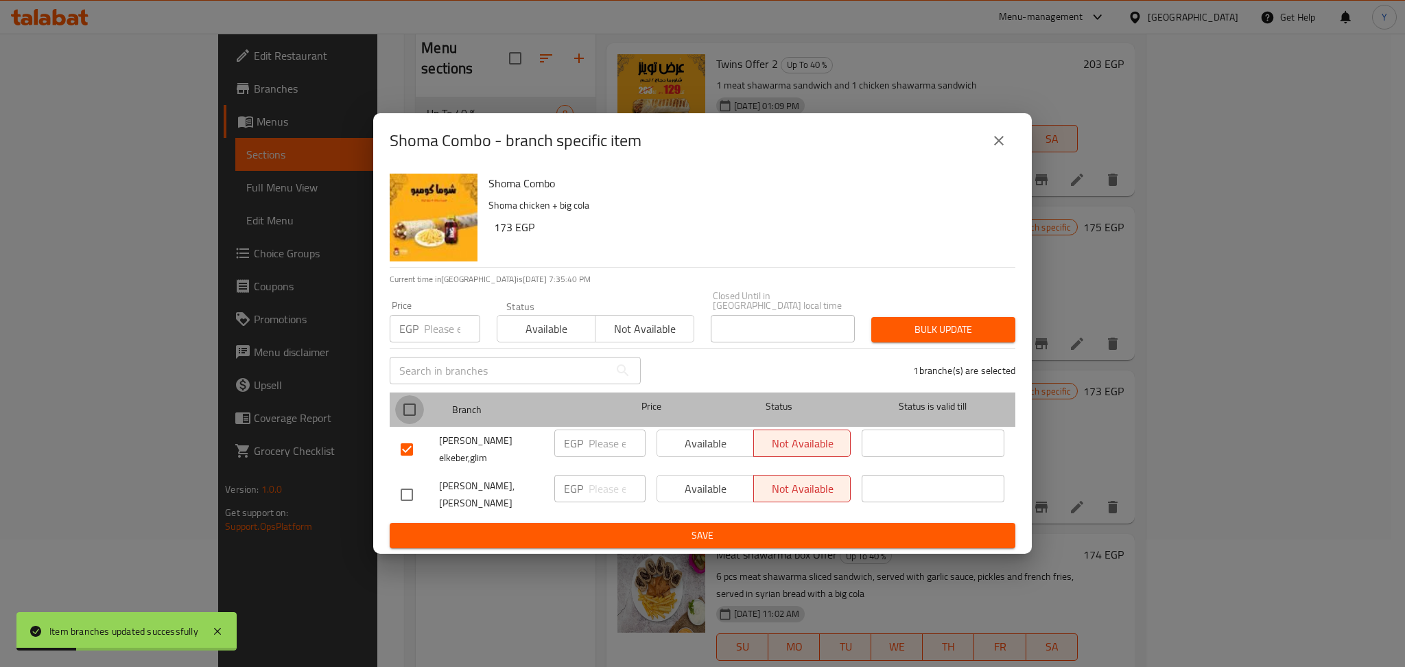
click at [408, 400] on input "checkbox" at bounding box center [409, 409] width 29 height 29
checkbox input "true"
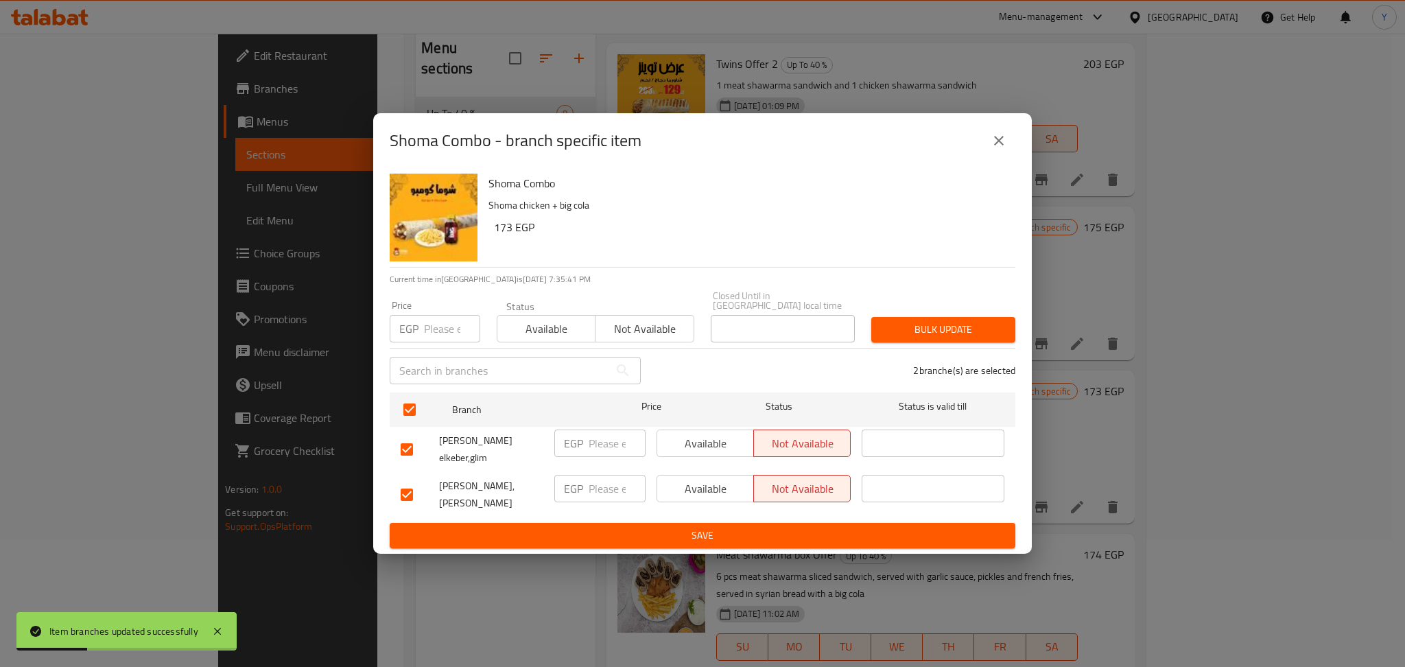
click at [564, 319] on span "Available" at bounding box center [546, 329] width 87 height 20
click at [966, 321] on span "Bulk update" at bounding box center [943, 329] width 122 height 17
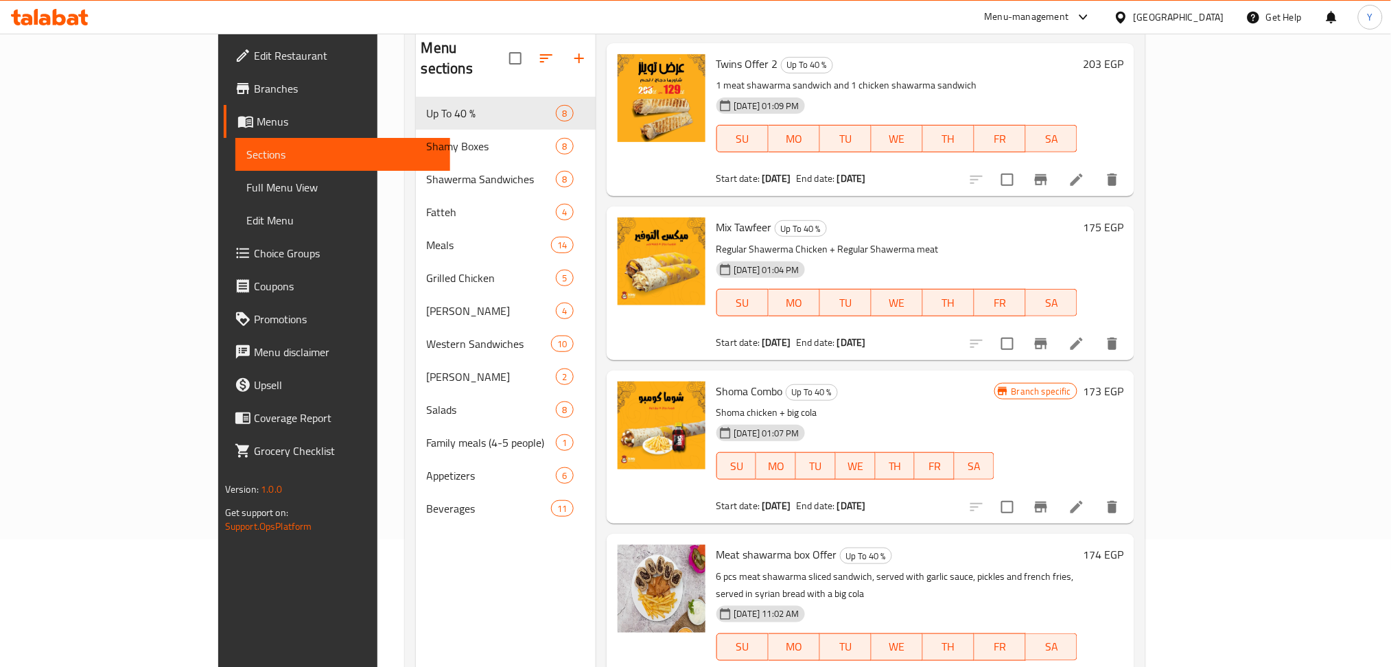
click at [224, 97] on link "Branches" at bounding box center [337, 88] width 227 height 33
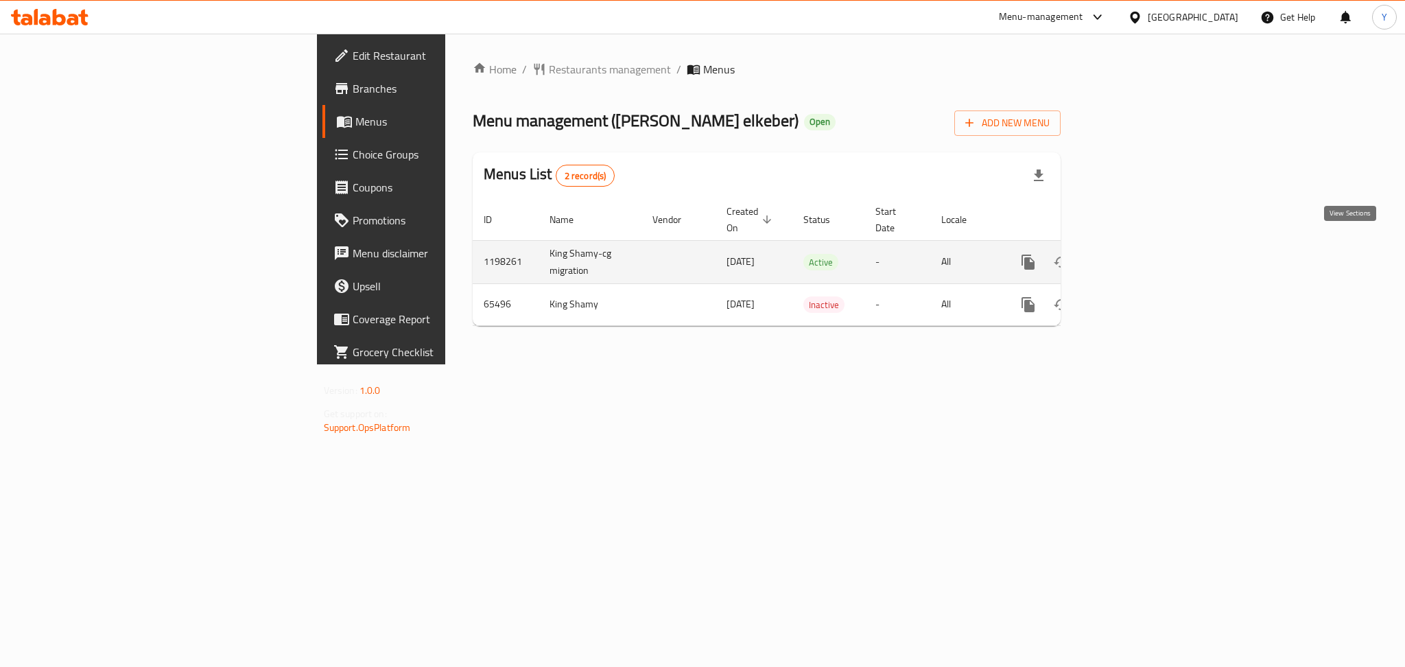
click at [1134, 256] on icon "enhanced table" at bounding box center [1127, 262] width 12 height 12
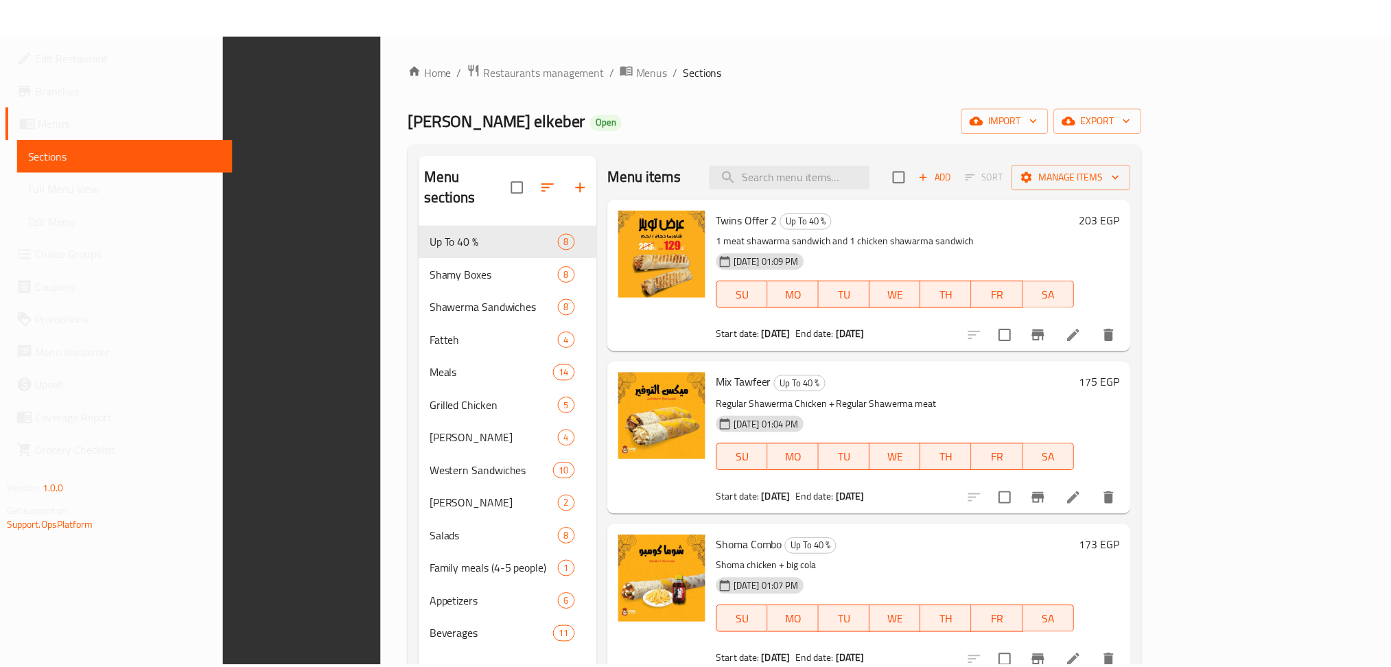
scroll to position [192, 0]
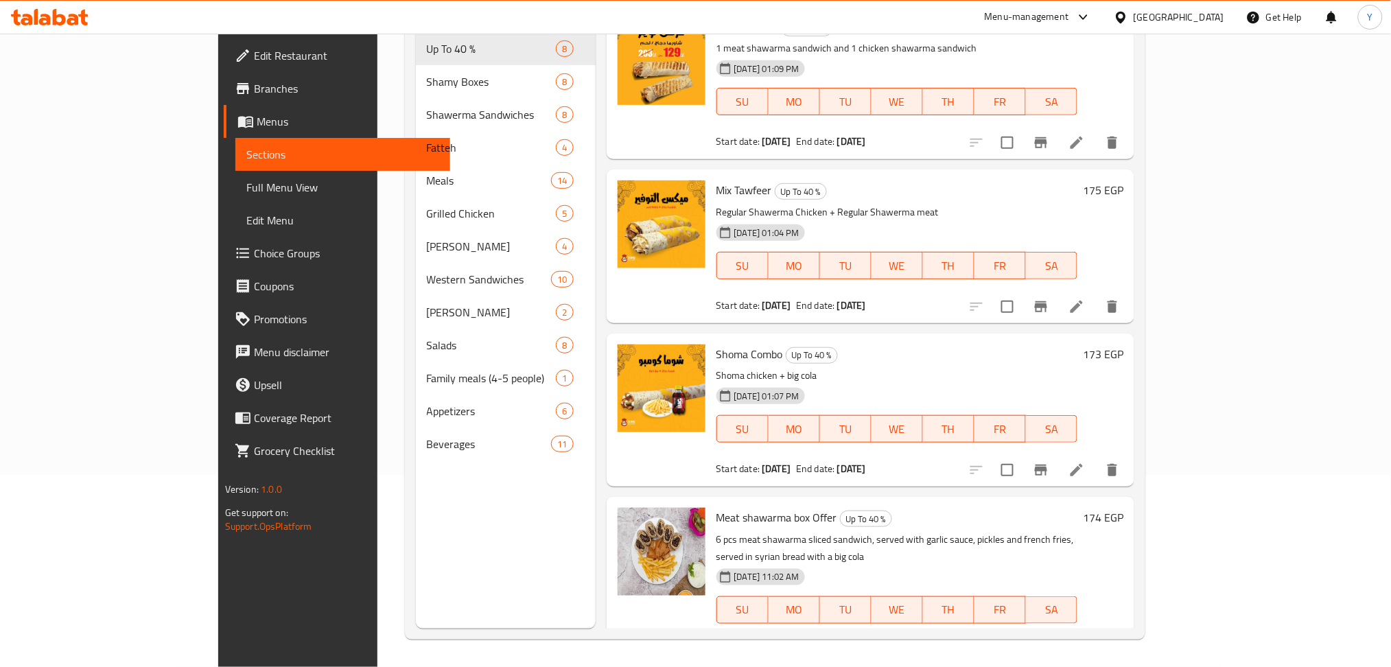
click at [1209, 16] on div "[GEOGRAPHIC_DATA]" at bounding box center [1179, 17] width 91 height 15
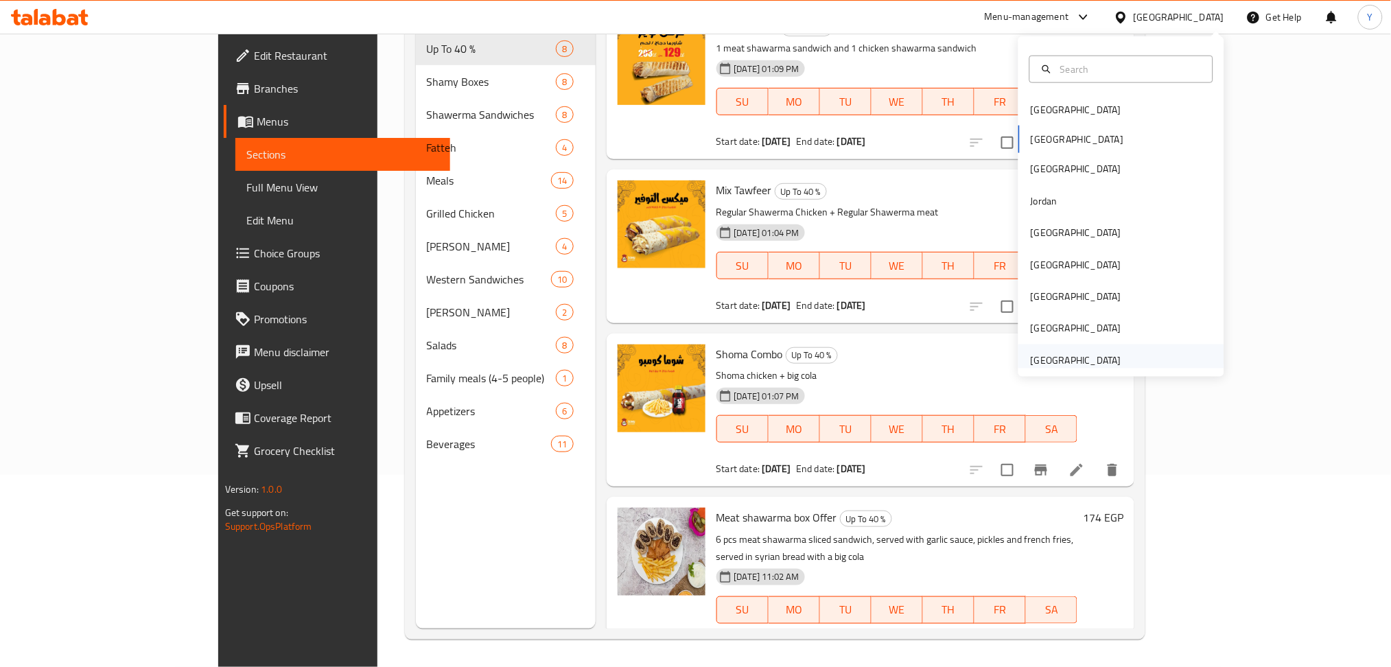
click at [1084, 353] on div "United Arab Emirates" at bounding box center [1076, 360] width 91 height 15
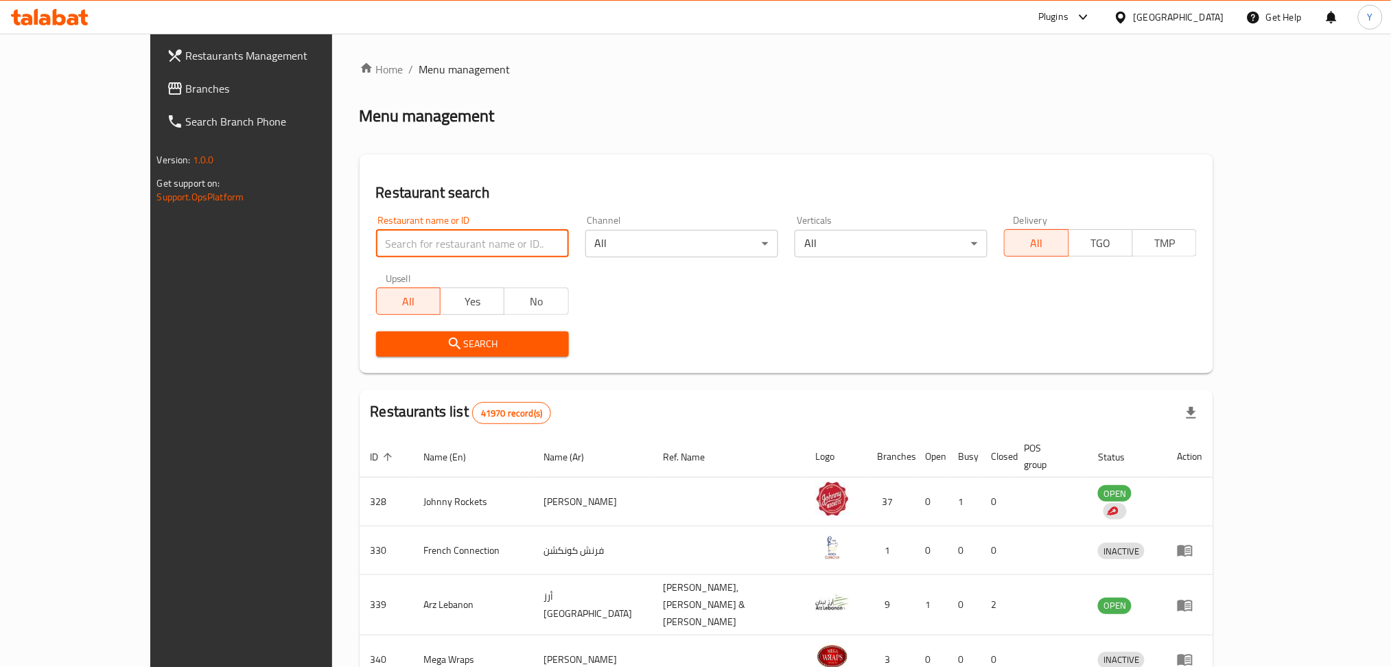
click at [376, 237] on input "search" at bounding box center [472, 243] width 193 height 27
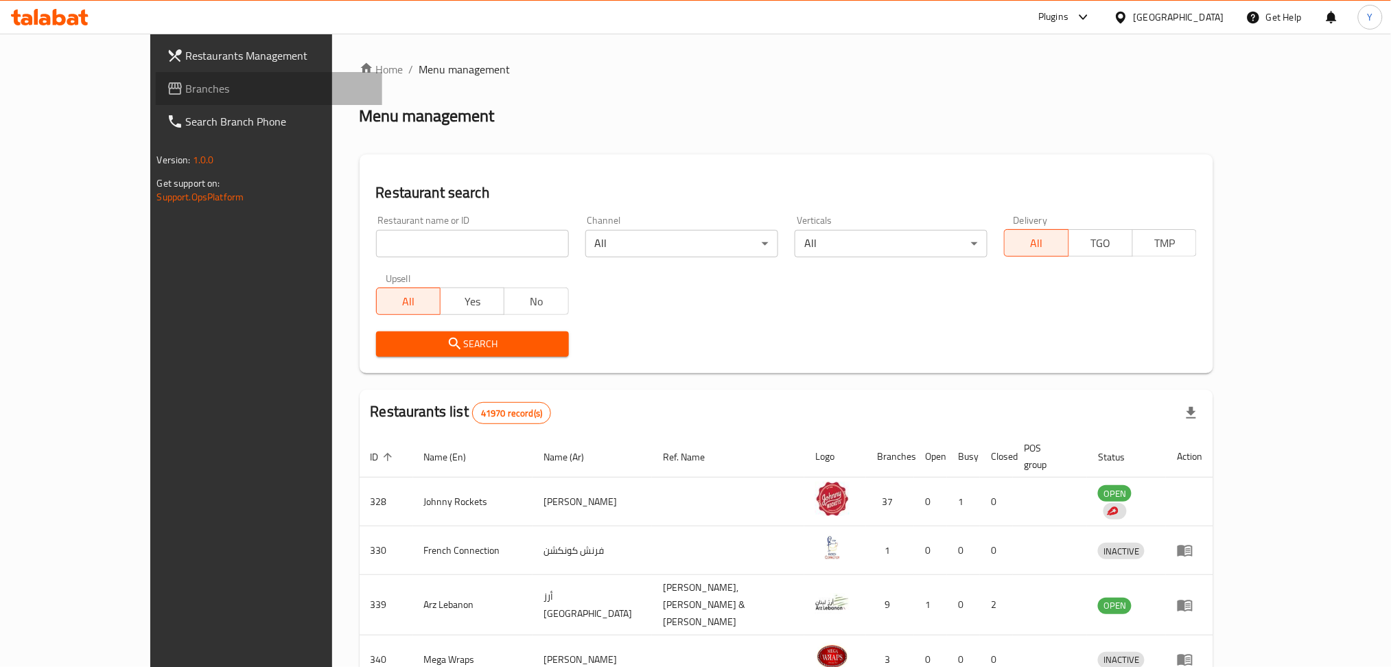
click at [186, 84] on span "Branches" at bounding box center [279, 88] width 186 height 16
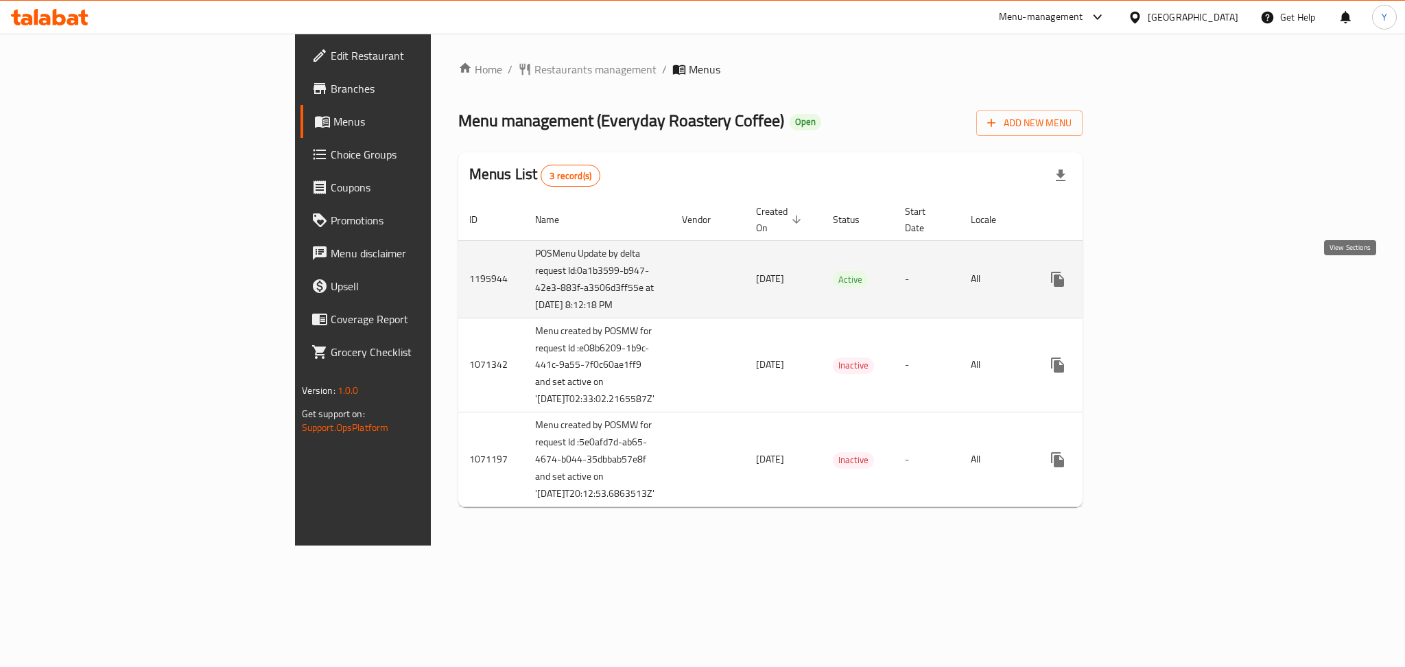
click at [1173, 281] on link "enhanced table" at bounding box center [1156, 279] width 33 height 33
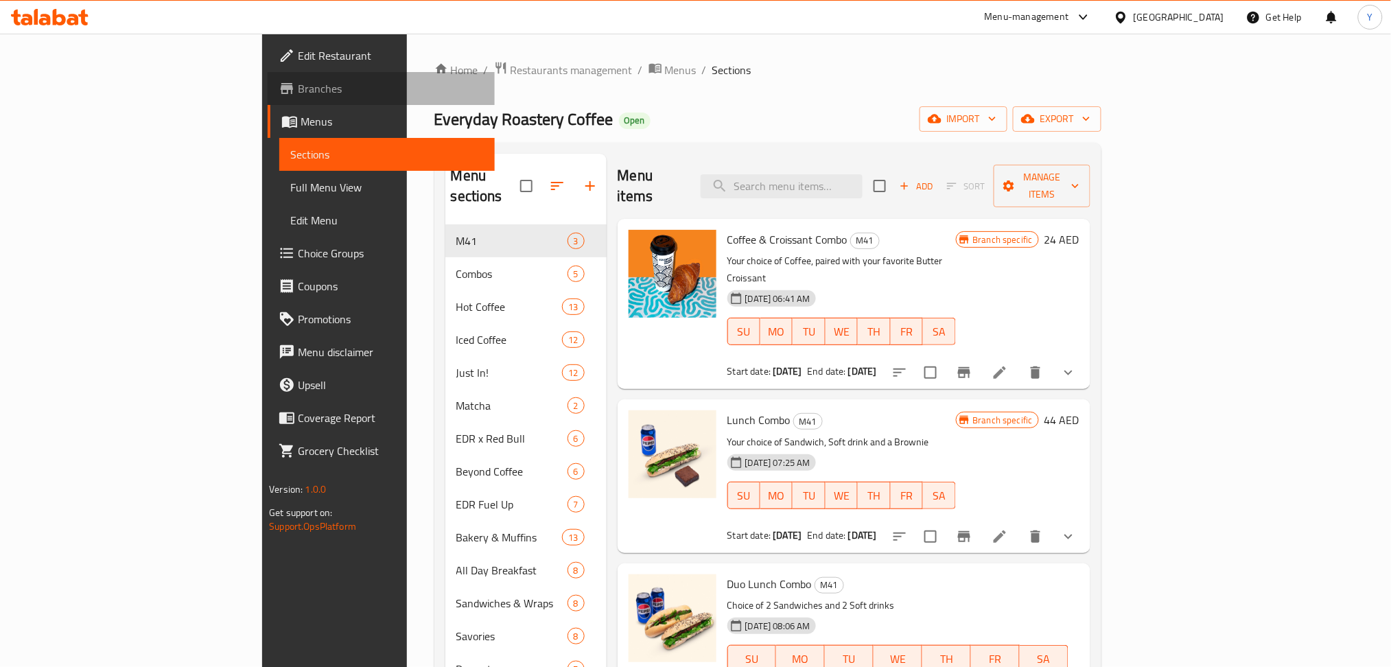
click at [268, 97] on link "Branches" at bounding box center [381, 88] width 227 height 33
